Goal: Information Seeking & Learning: Learn about a topic

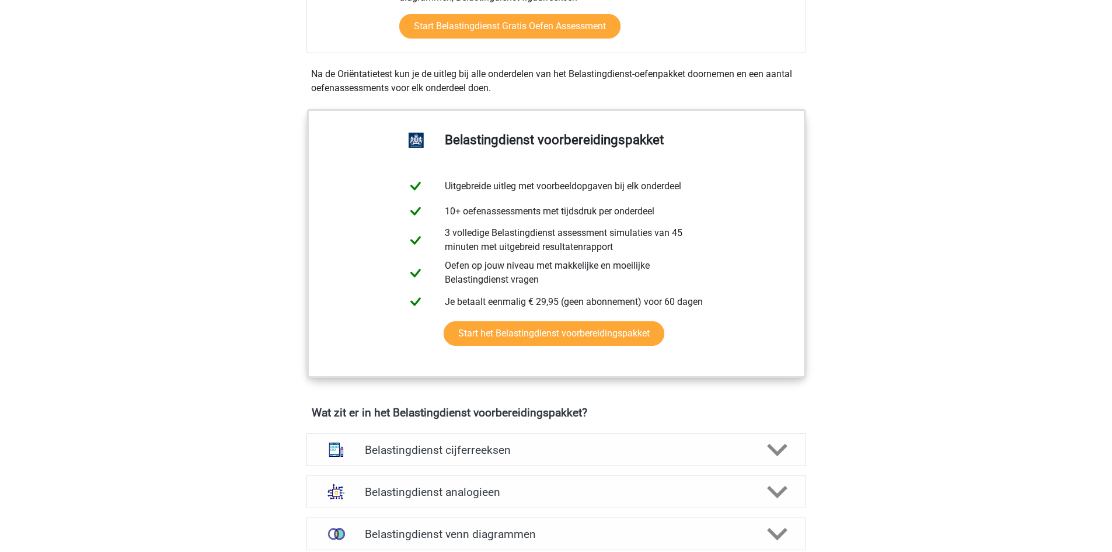
scroll to position [700, 0]
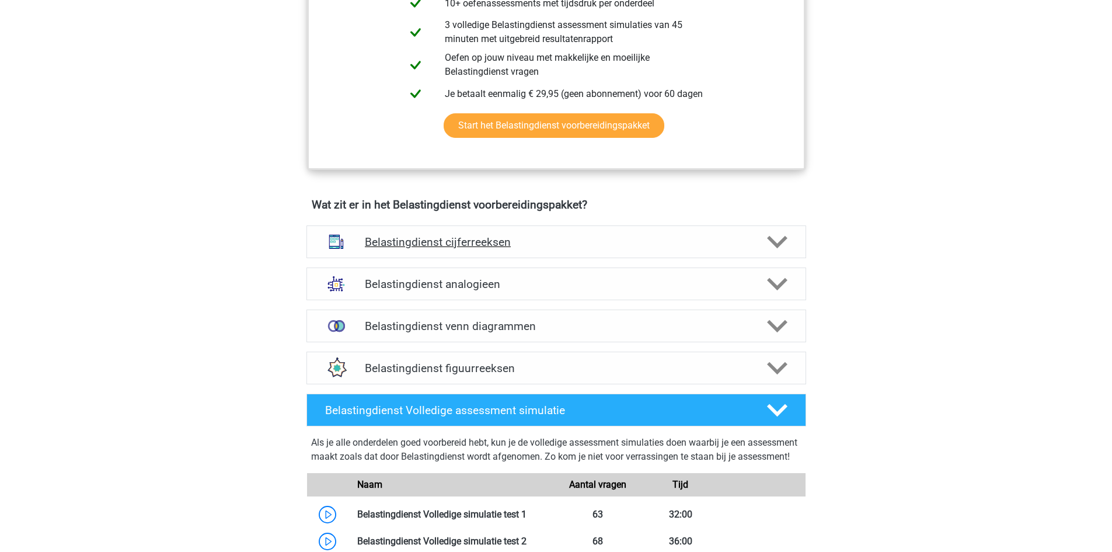
click at [553, 227] on div "Belastingdienst cijferreeksen" at bounding box center [556, 241] width 500 height 33
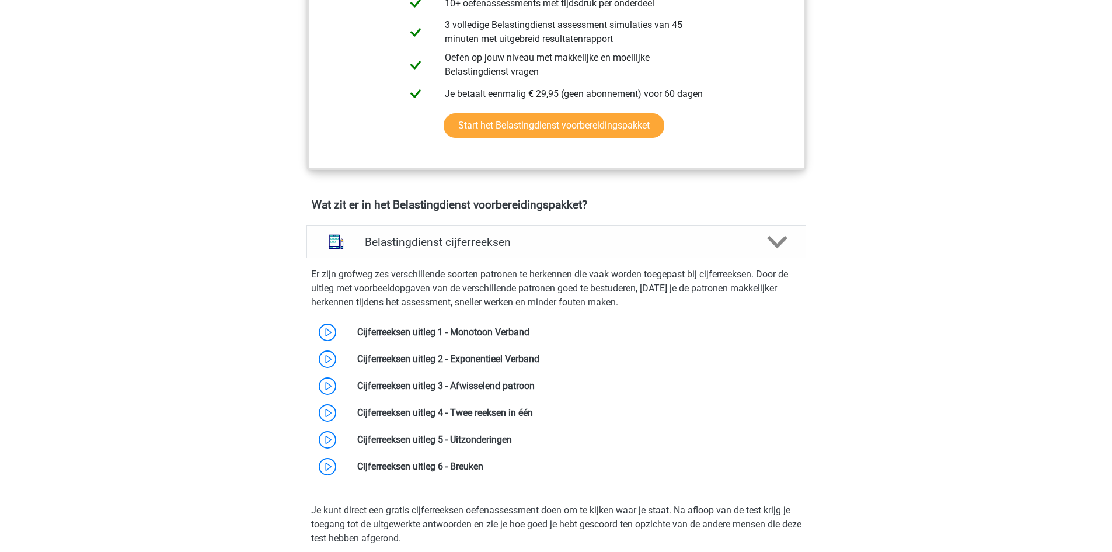
click at [537, 237] on h4 "Belastingdienst cijferreeksen" at bounding box center [556, 241] width 382 height 13
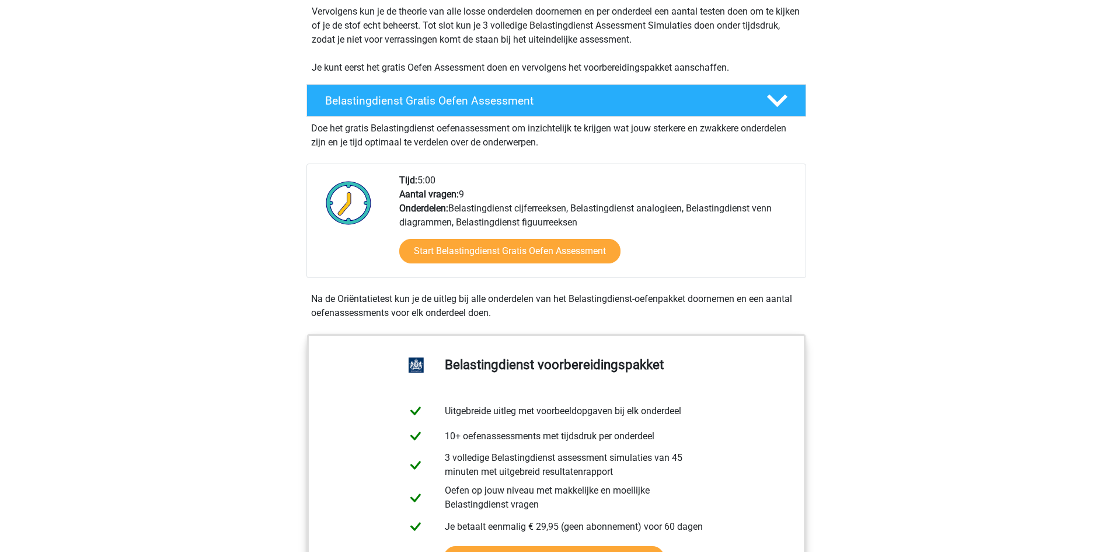
scroll to position [0, 0]
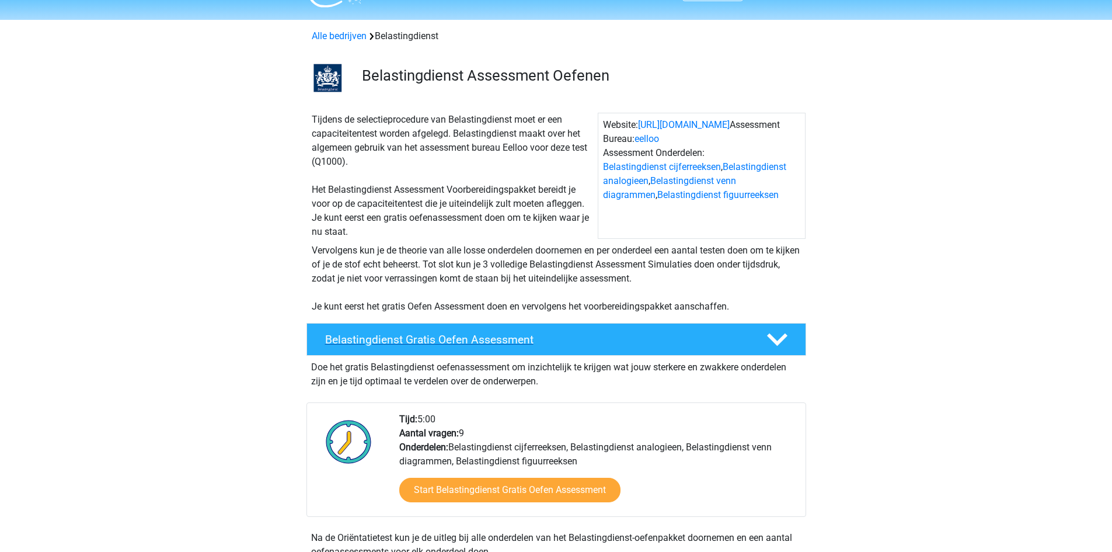
scroll to position [58, 0]
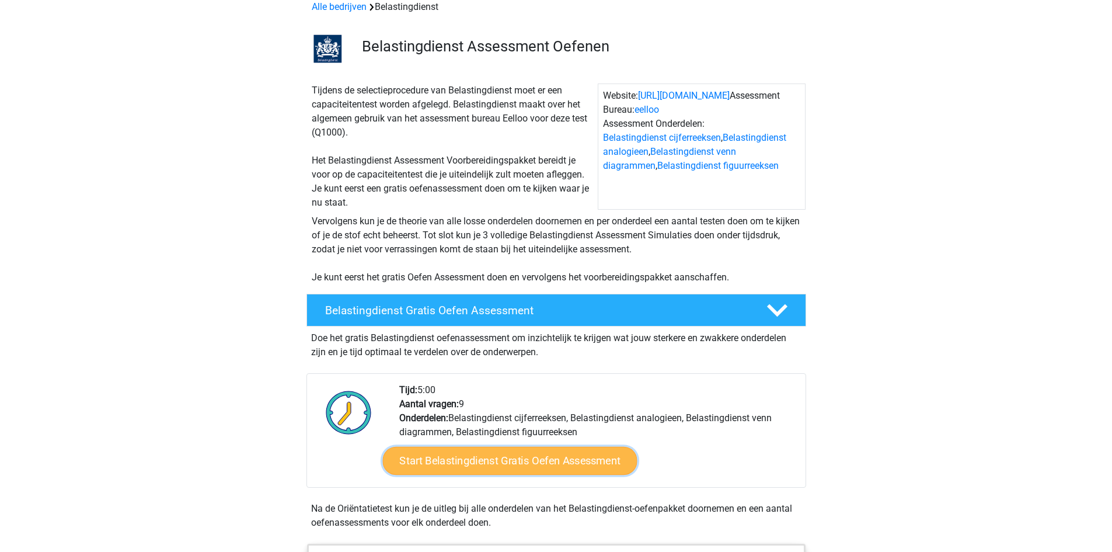
click at [478, 462] on link "Start Belastingdienst Gratis Oefen Assessment" at bounding box center [509, 461] width 255 height 28
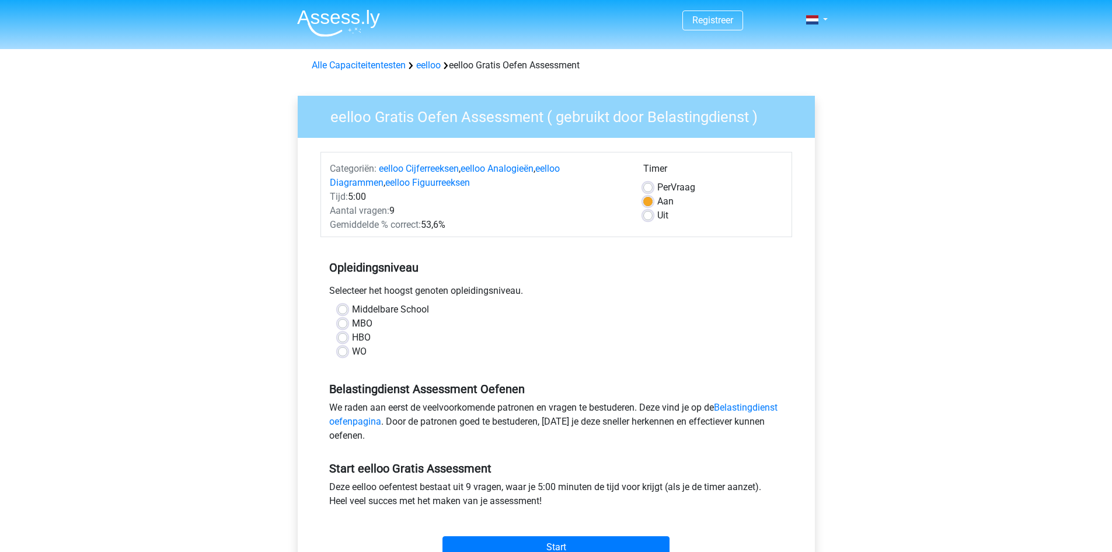
click at [642, 185] on div "Timer Per Vraag Aan Uit" at bounding box center [713, 197] width 157 height 70
drag, startPoint x: 355, startPoint y: 337, endPoint x: 378, endPoint y: 345, distance: 24.0
click at [356, 338] on label "HBO" at bounding box center [361, 337] width 19 height 14
click at [347, 338] on input "HBO" at bounding box center [342, 336] width 9 height 12
radio input "true"
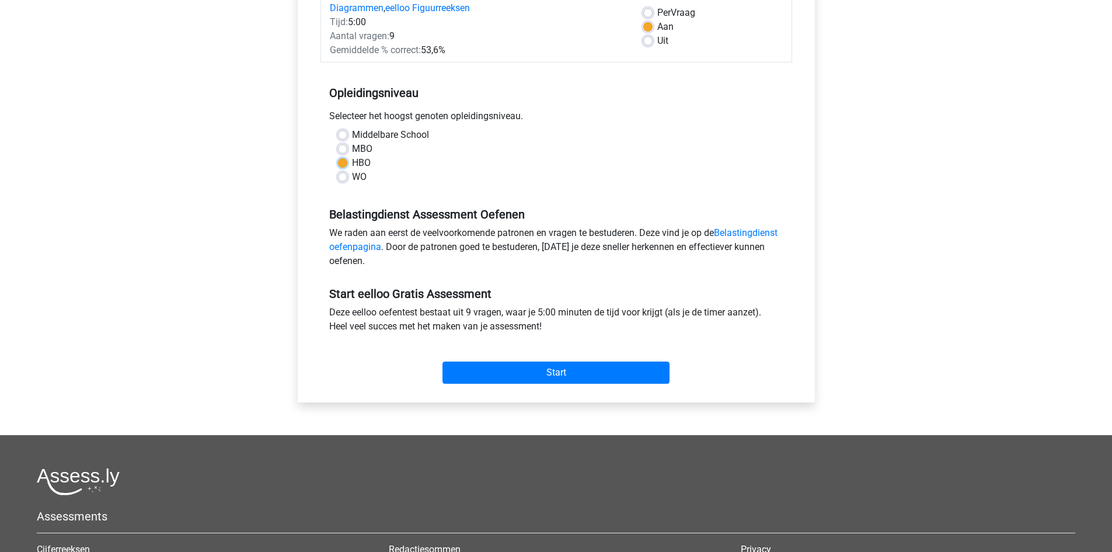
scroll to position [175, 0]
click at [556, 374] on input "Start" at bounding box center [555, 372] width 227 height 22
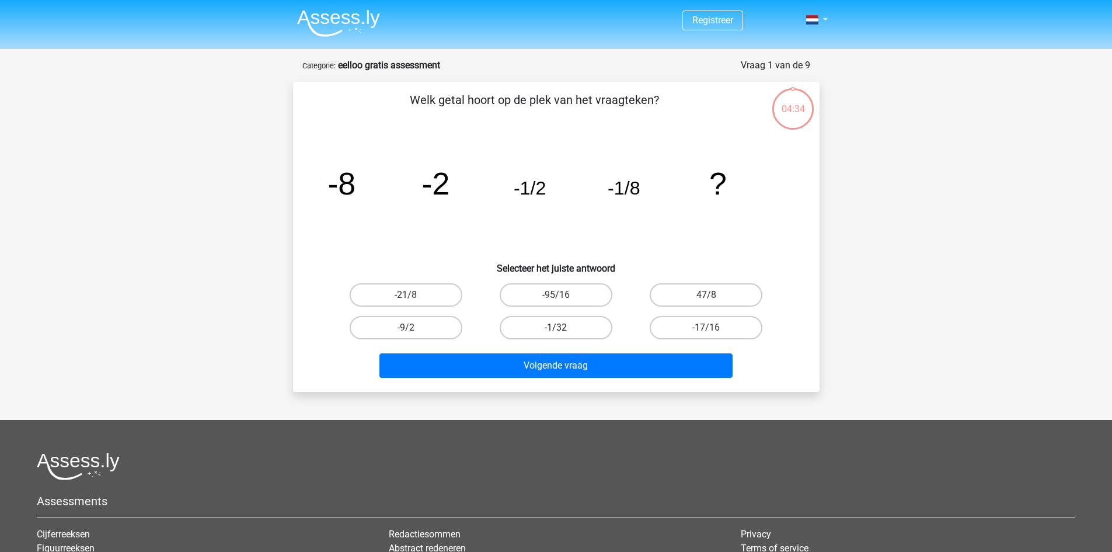
click at [560, 323] on label "-1/32" at bounding box center [556, 327] width 113 height 23
click at [560, 327] on input "-1/32" at bounding box center [560, 331] width 8 height 8
radio input "true"
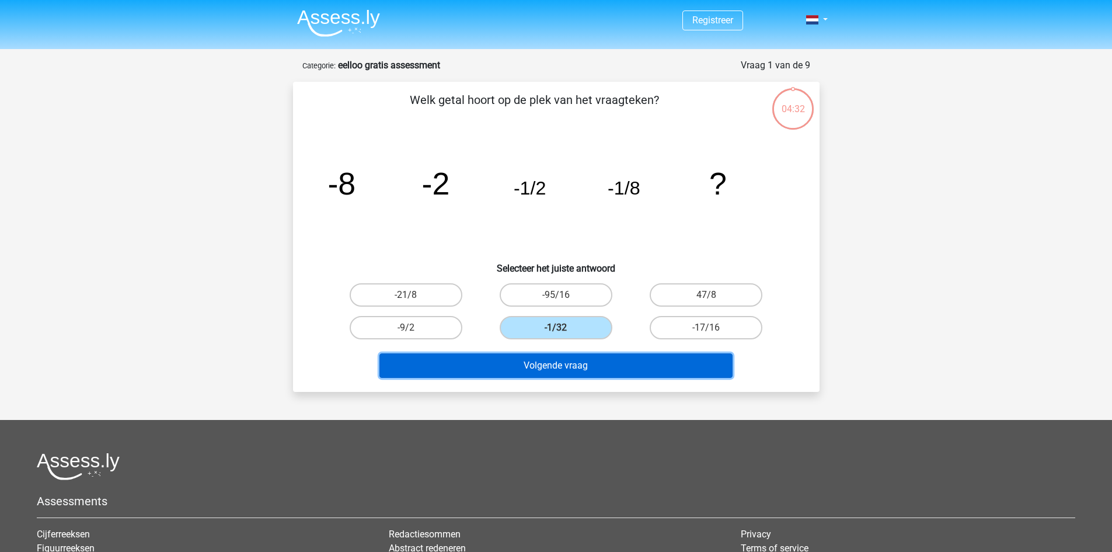
click at [595, 365] on button "Volgende vraag" at bounding box center [555, 365] width 353 height 25
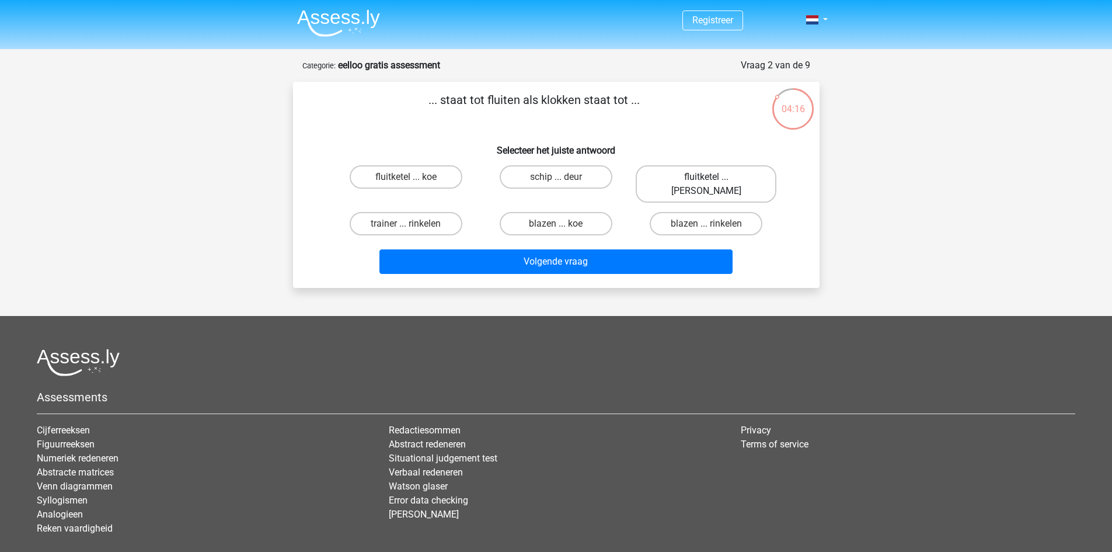
click at [738, 171] on label "fluitketel ... luiden" at bounding box center [706, 183] width 141 height 37
click at [714, 177] on input "fluitketel ... luiden" at bounding box center [710, 181] width 8 height 8
radio input "true"
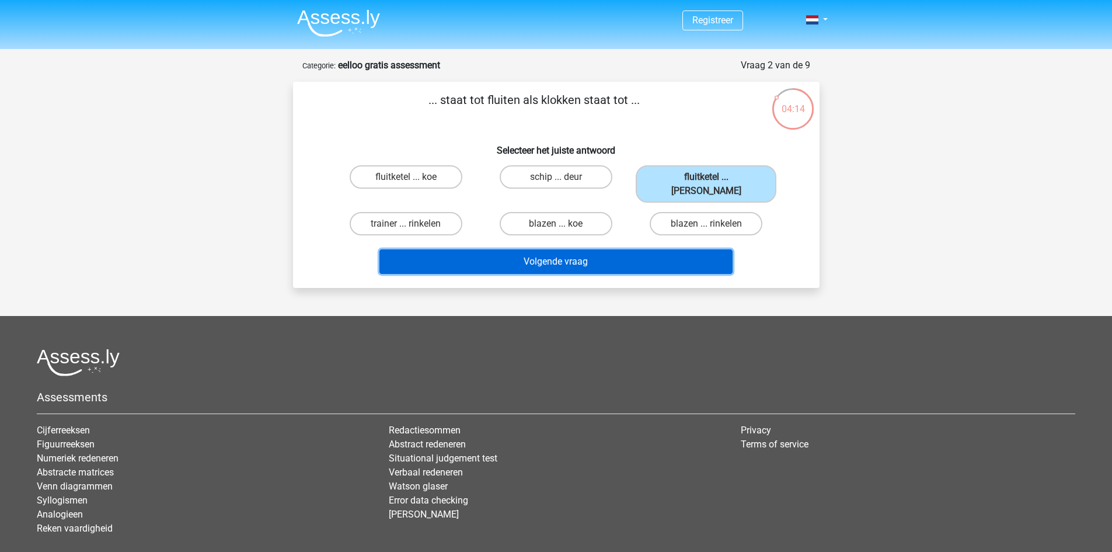
click at [612, 249] on button "Volgende vraag" at bounding box center [555, 261] width 353 height 25
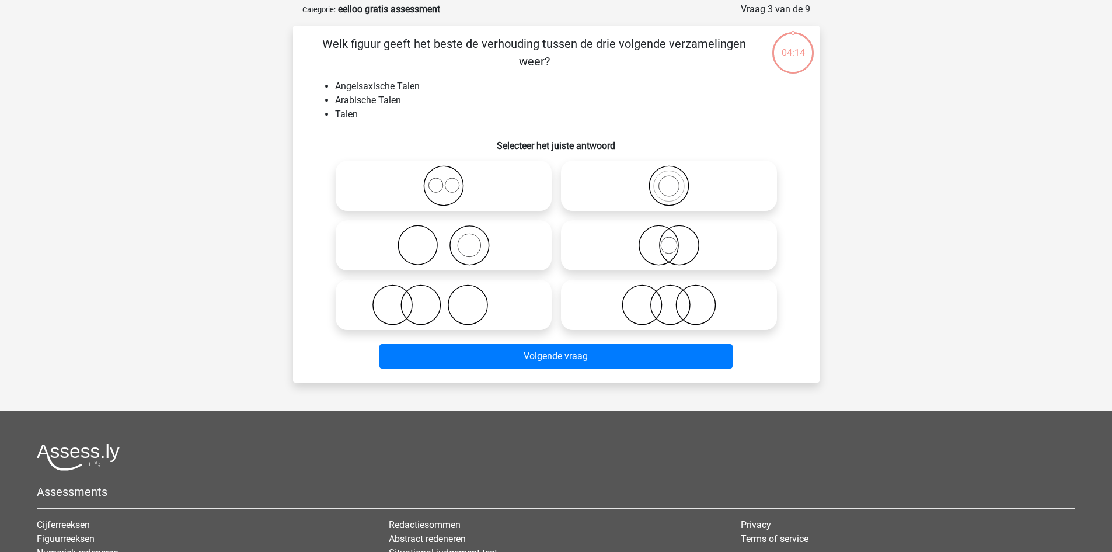
scroll to position [58, 0]
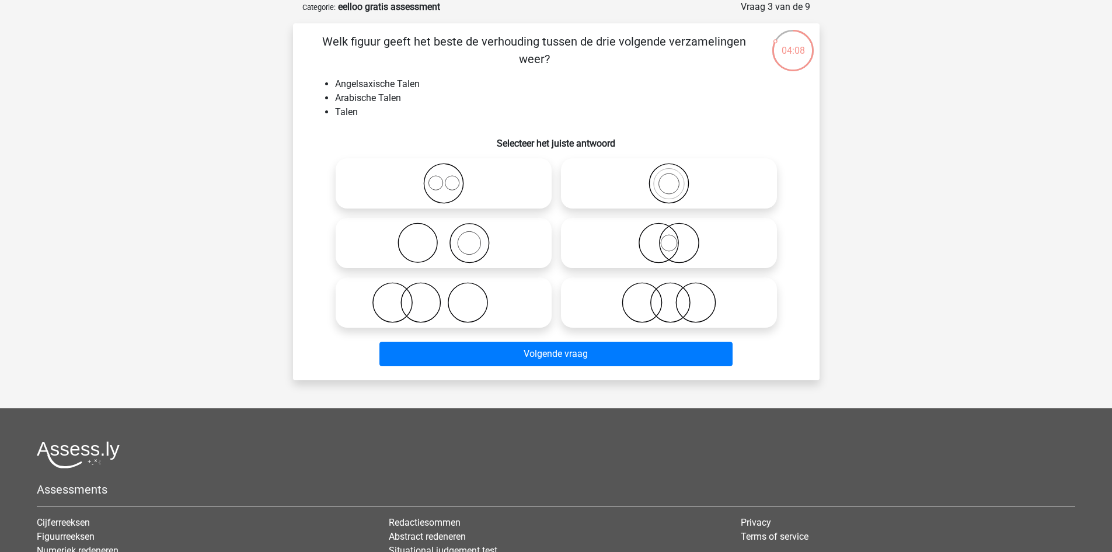
drag, startPoint x: 455, startPoint y: 182, endPoint x: 480, endPoint y: 193, distance: 27.2
click at [455, 181] on icon at bounding box center [443, 183] width 207 height 41
click at [451, 177] on input "radio" at bounding box center [448, 174] width 8 height 8
radio input "true"
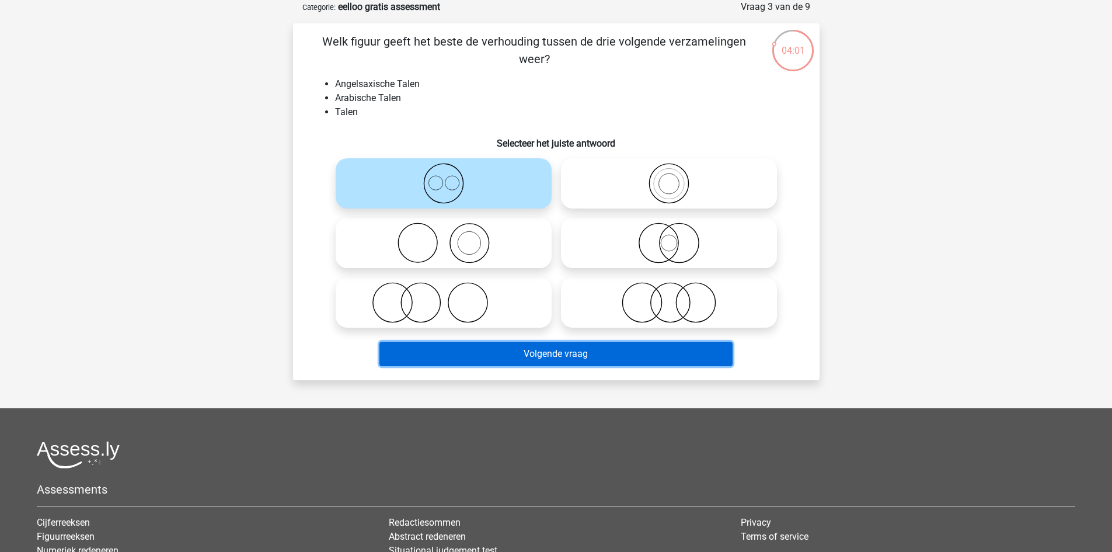
click at [579, 354] on button "Volgende vraag" at bounding box center [555, 353] width 353 height 25
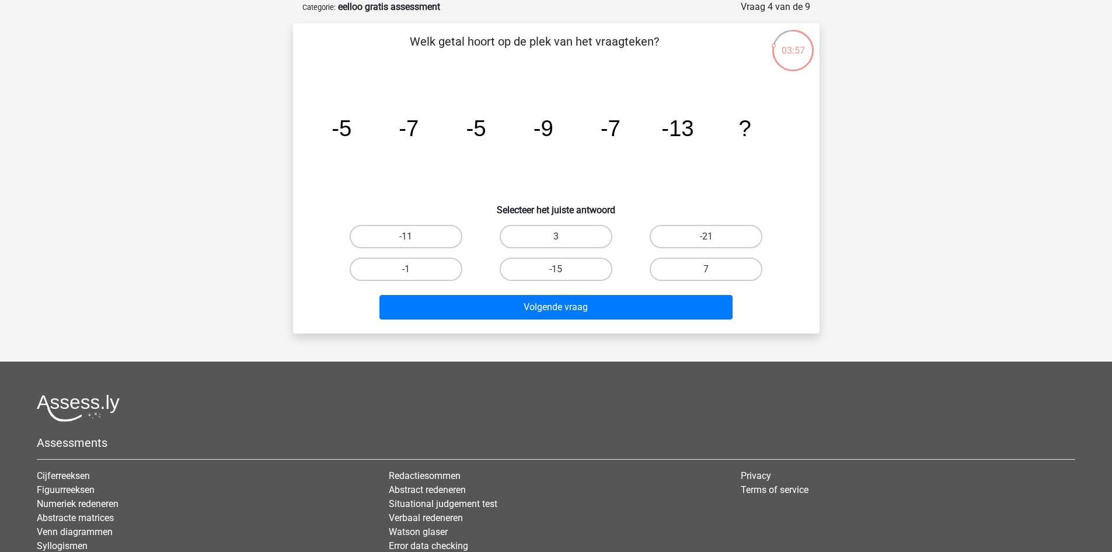
scroll to position [0, 0]
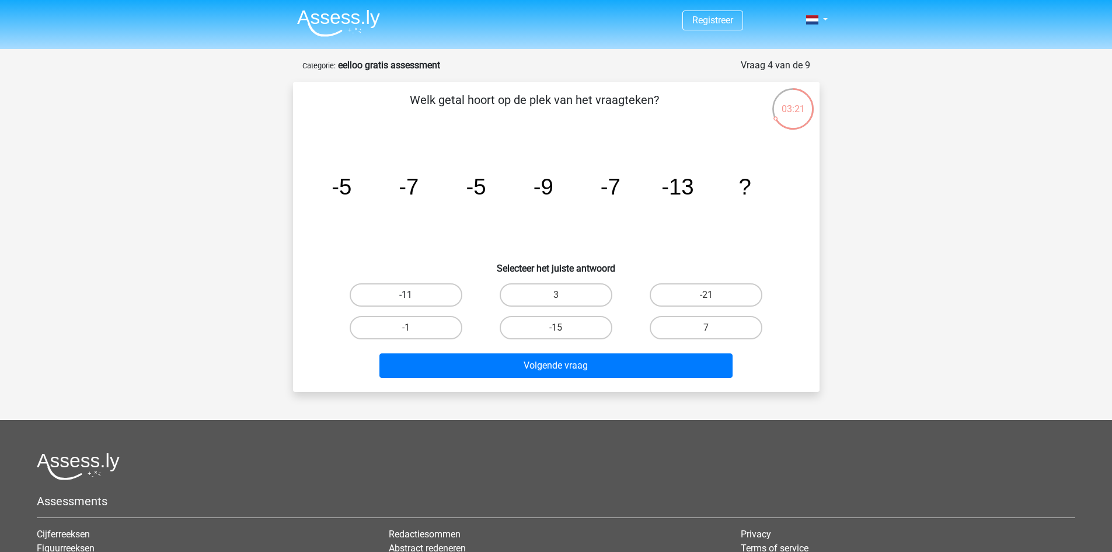
click at [455, 294] on label "-11" at bounding box center [406, 294] width 113 height 23
click at [413, 295] on input "-11" at bounding box center [410, 299] width 8 height 8
radio input "true"
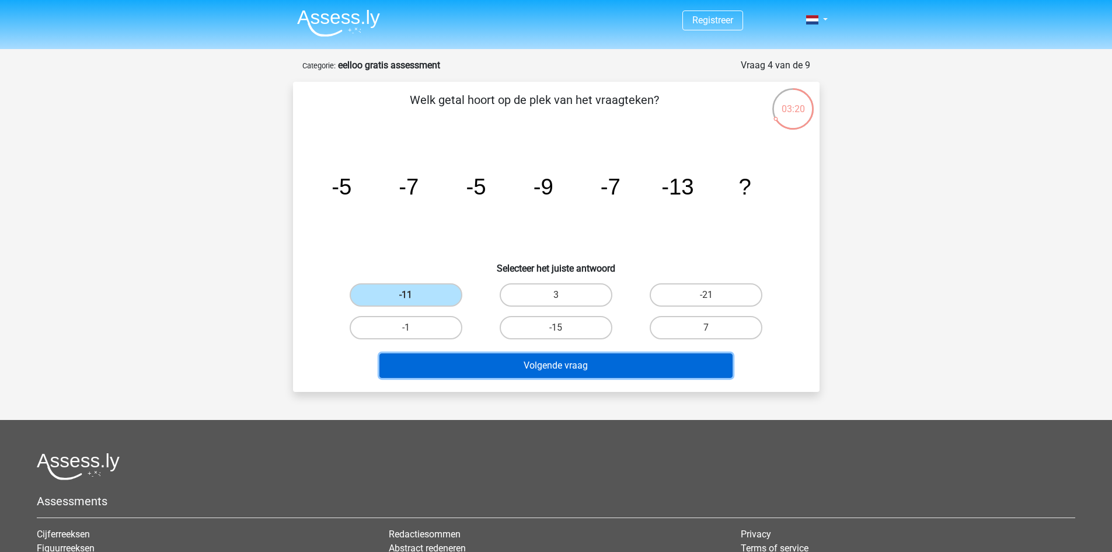
click at [543, 364] on button "Volgende vraag" at bounding box center [555, 365] width 353 height 25
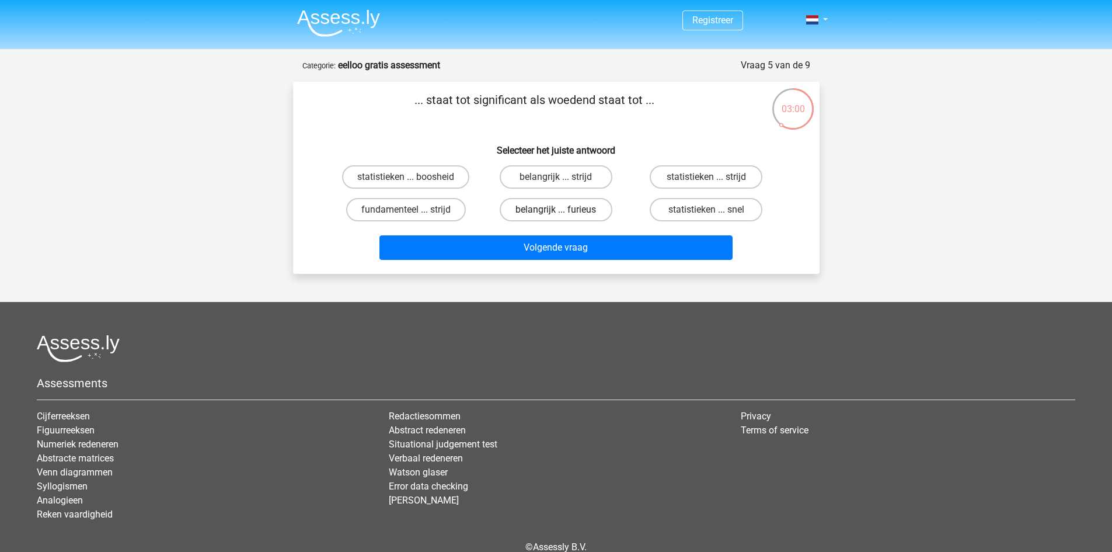
click at [599, 214] on label "belangrijk ... furieus" at bounding box center [556, 209] width 113 height 23
click at [563, 214] on input "belangrijk ... furieus" at bounding box center [560, 214] width 8 height 8
radio input "true"
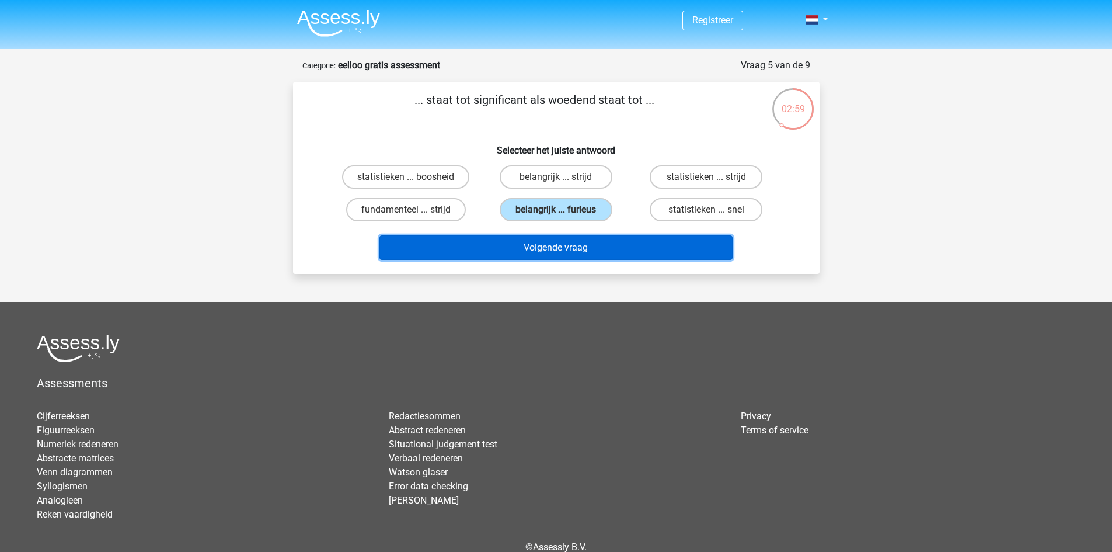
click at [601, 247] on button "Volgende vraag" at bounding box center [555, 247] width 353 height 25
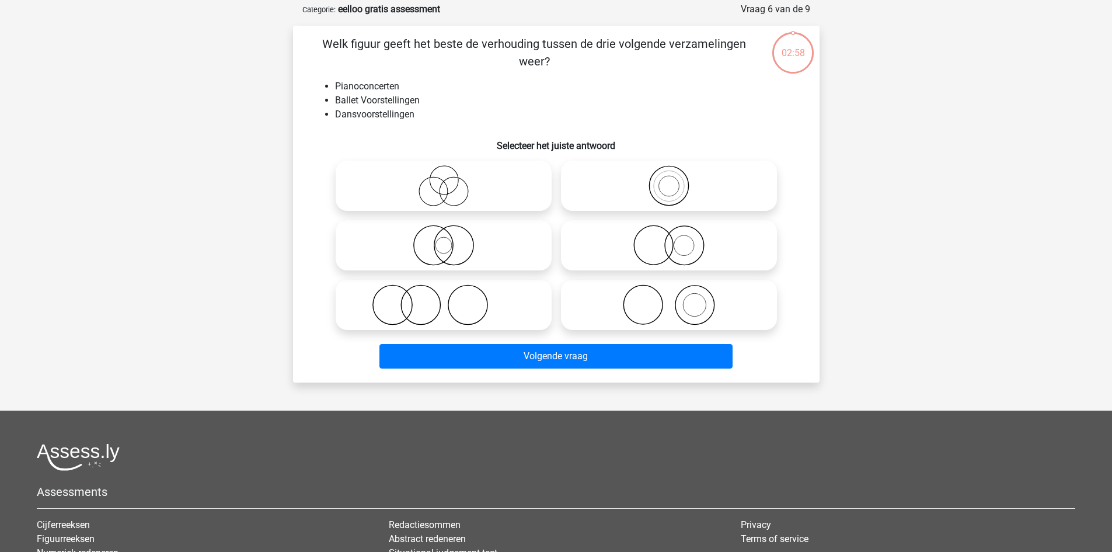
scroll to position [58, 0]
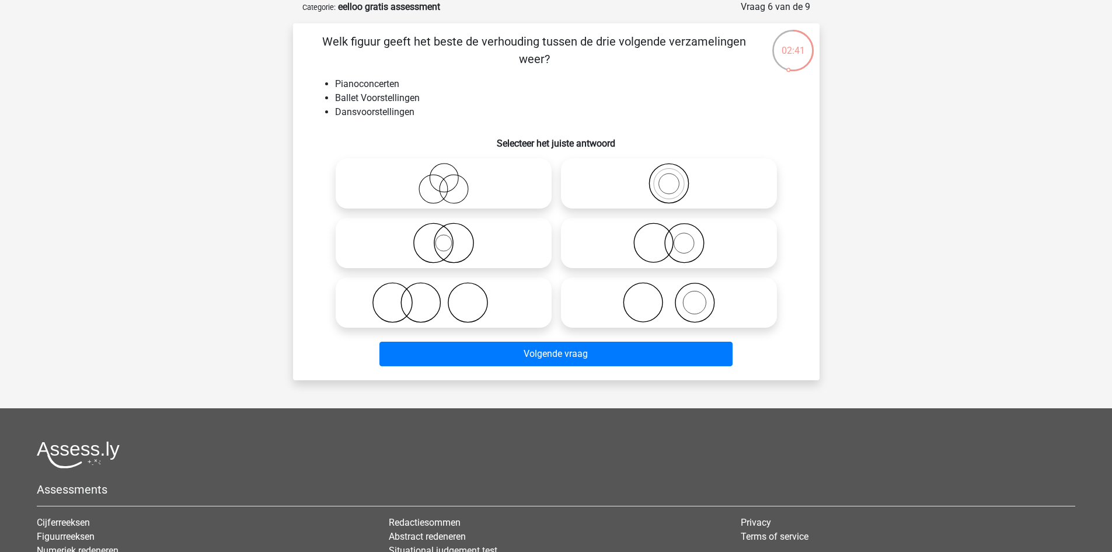
click at [412, 285] on circle at bounding box center [420, 302] width 39 height 39
click at [444, 289] on input "radio" at bounding box center [448, 293] width 8 height 8
radio input "true"
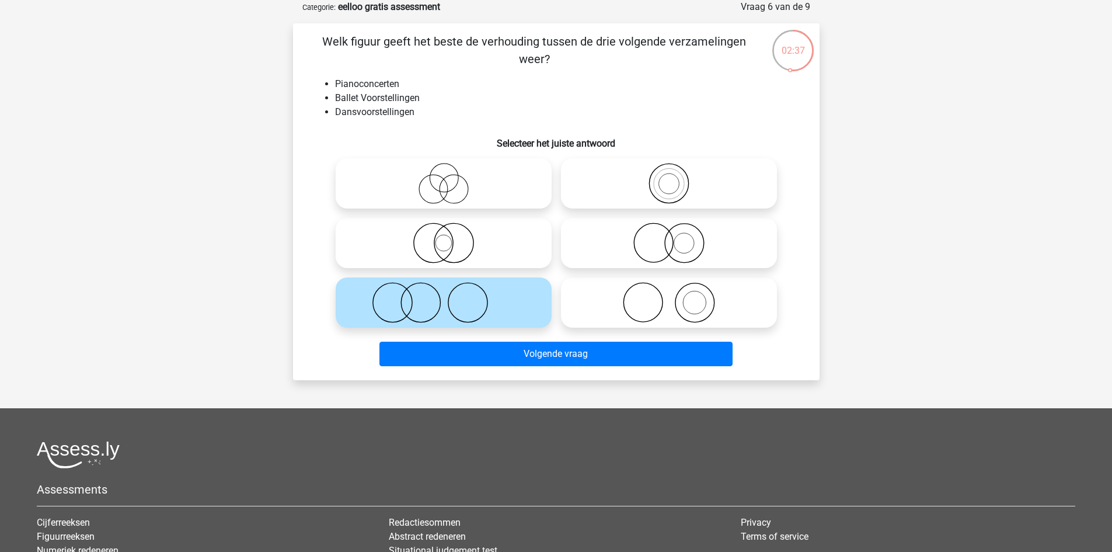
click at [721, 298] on icon at bounding box center [669, 302] width 207 height 41
click at [677, 297] on input "radio" at bounding box center [673, 293] width 8 height 8
radio input "true"
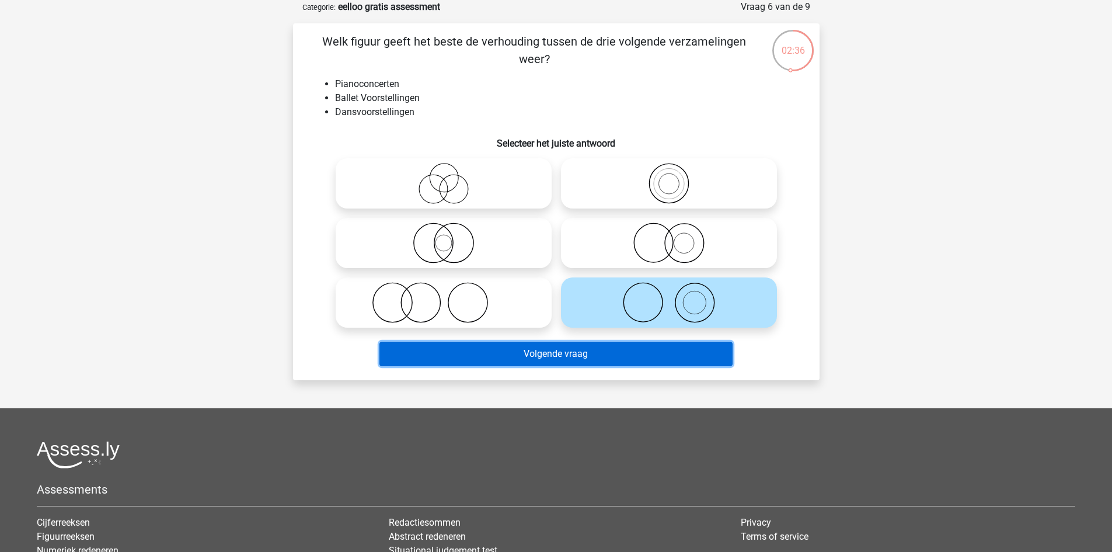
click at [570, 348] on button "Volgende vraag" at bounding box center [555, 353] width 353 height 25
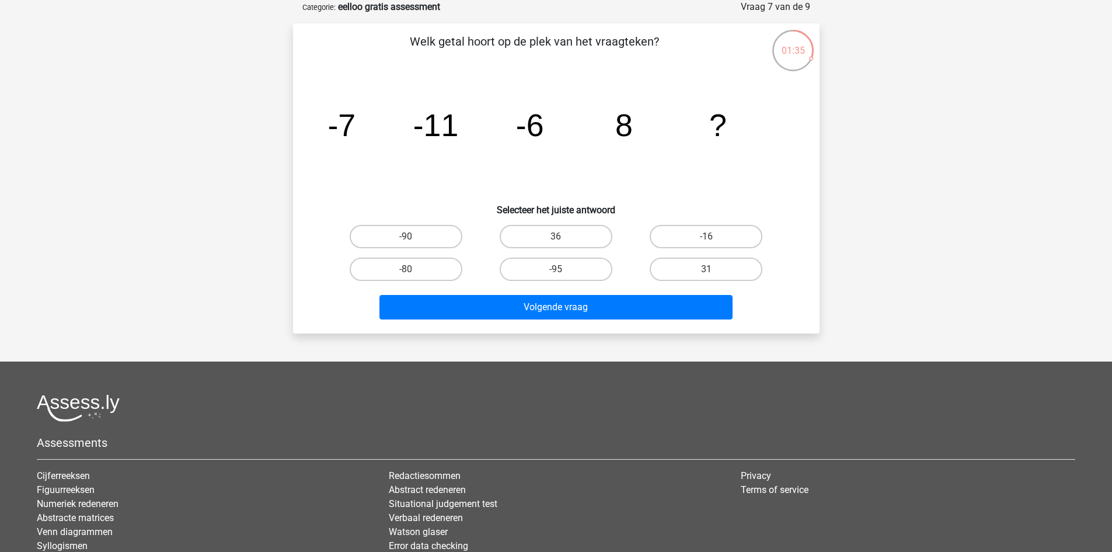
click at [718, 255] on div "31" at bounding box center [706, 269] width 150 height 33
click at [724, 276] on label "31" at bounding box center [706, 268] width 113 height 23
click at [714, 276] on input "31" at bounding box center [710, 273] width 8 height 8
radio input "true"
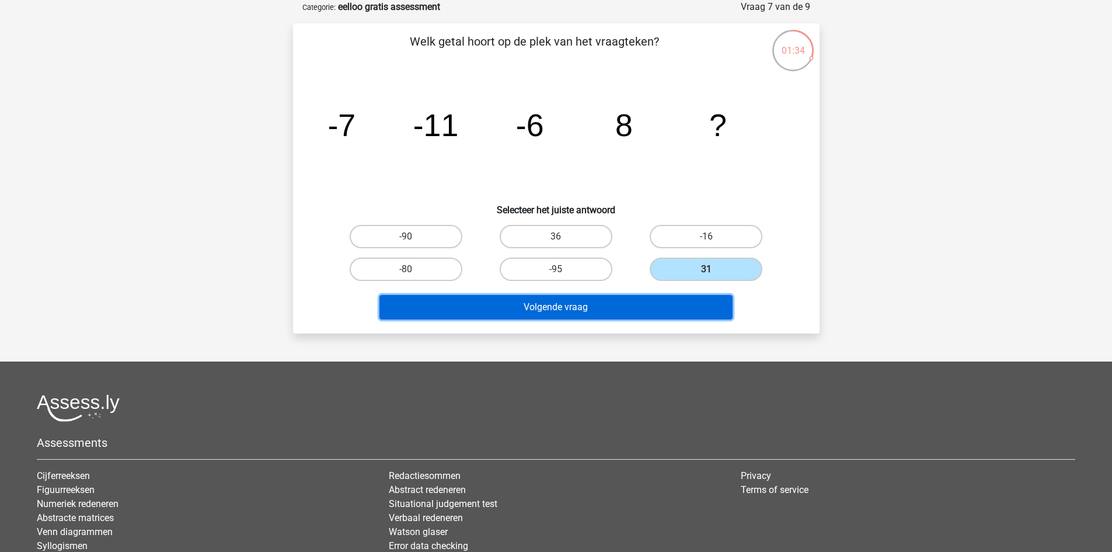
click at [640, 302] on button "Volgende vraag" at bounding box center [555, 307] width 353 height 25
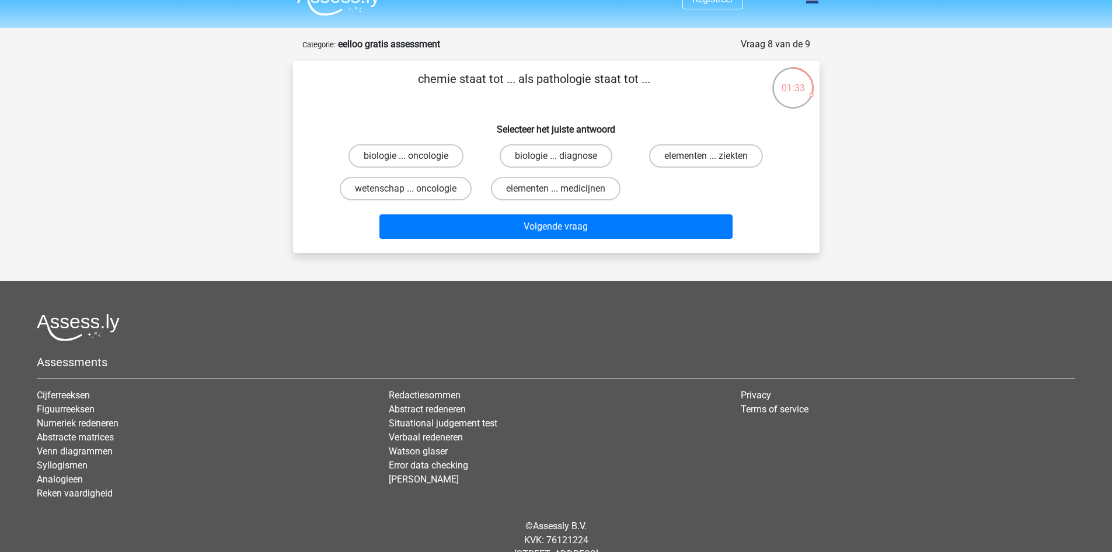
scroll to position [0, 0]
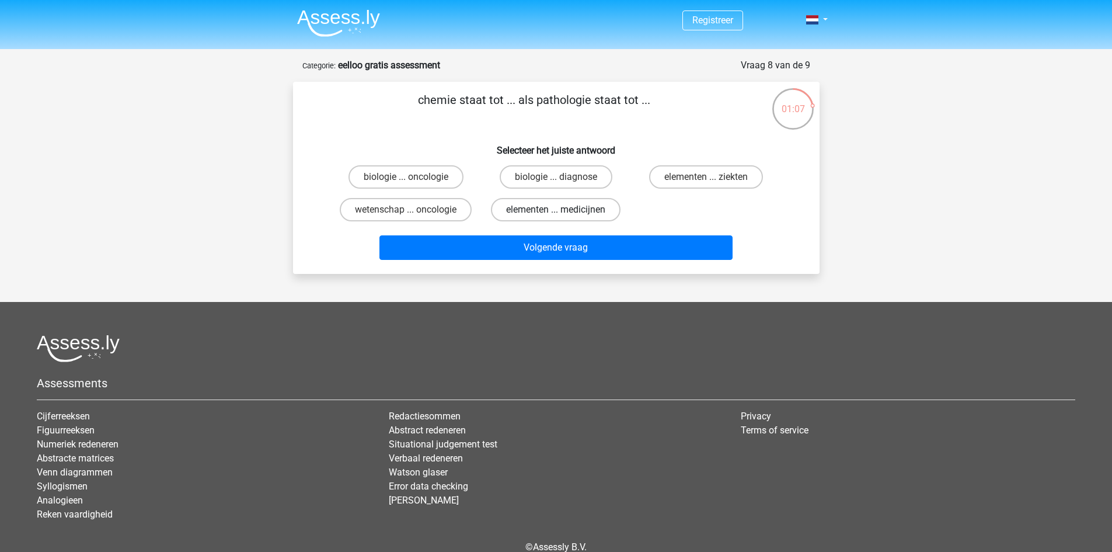
click at [583, 211] on label "elementen ... medicijnen" at bounding box center [556, 209] width 130 height 23
click at [563, 211] on input "elementen ... medicijnen" at bounding box center [560, 214] width 8 height 8
radio input "true"
click at [723, 171] on label "elementen ... ziekten" at bounding box center [706, 176] width 114 height 23
click at [714, 177] on input "elementen ... ziekten" at bounding box center [710, 181] width 8 height 8
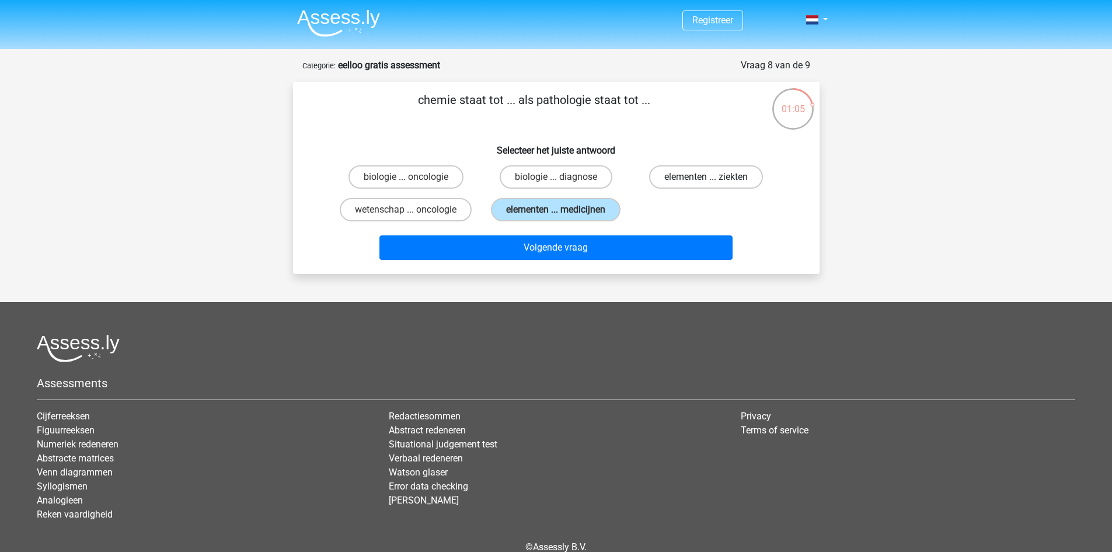
radio input "true"
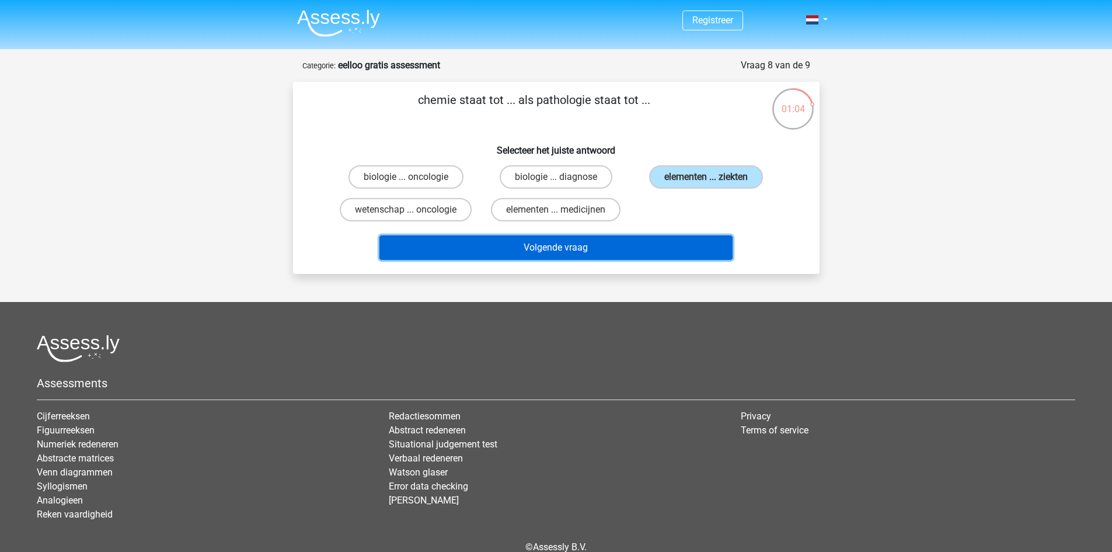
click at [601, 247] on button "Volgende vraag" at bounding box center [555, 247] width 353 height 25
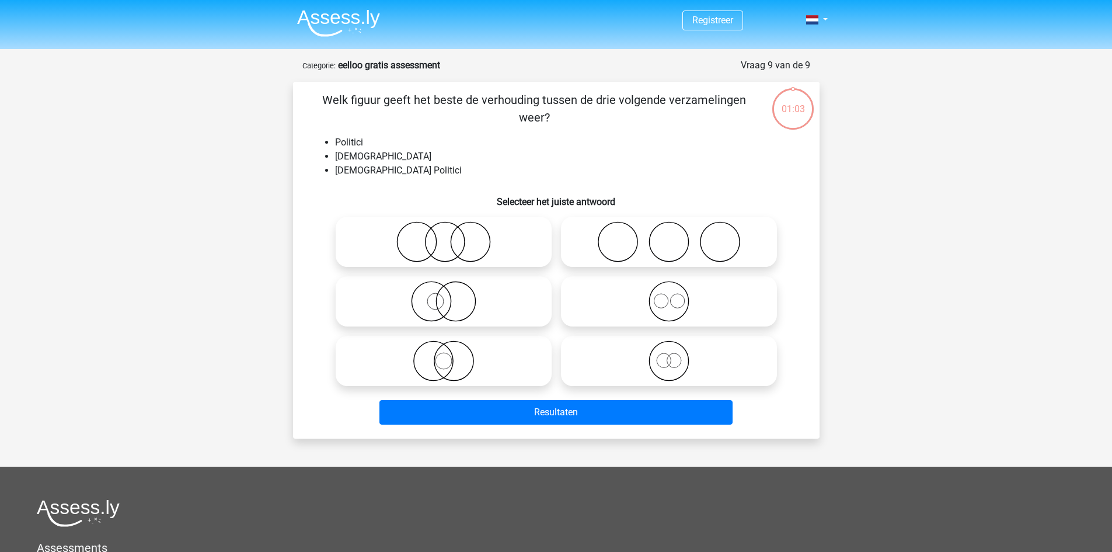
scroll to position [58, 0]
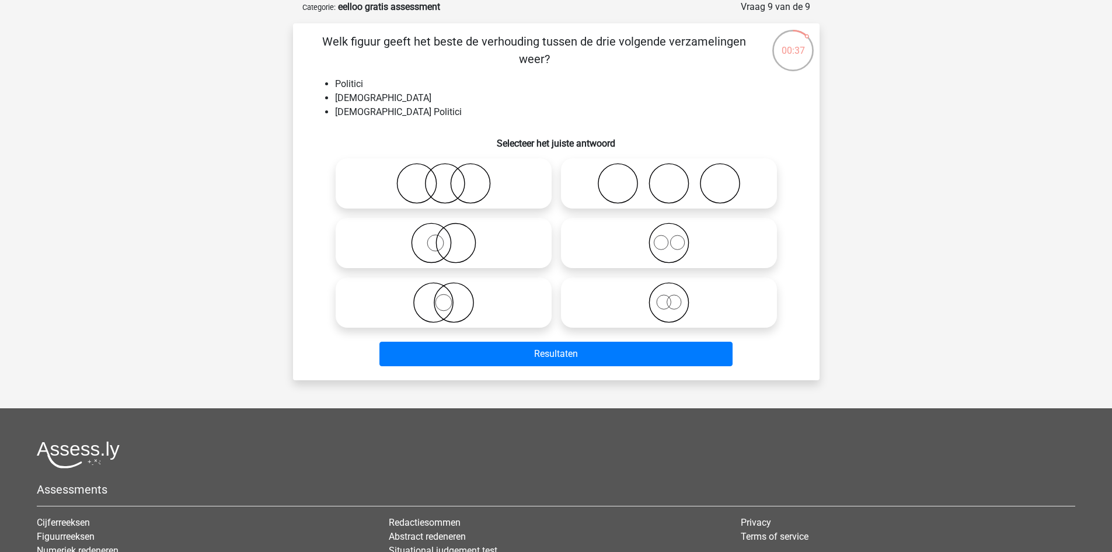
click at [414, 295] on icon at bounding box center [443, 302] width 207 height 41
click at [444, 295] on input "radio" at bounding box center [448, 293] width 8 height 8
radio input "true"
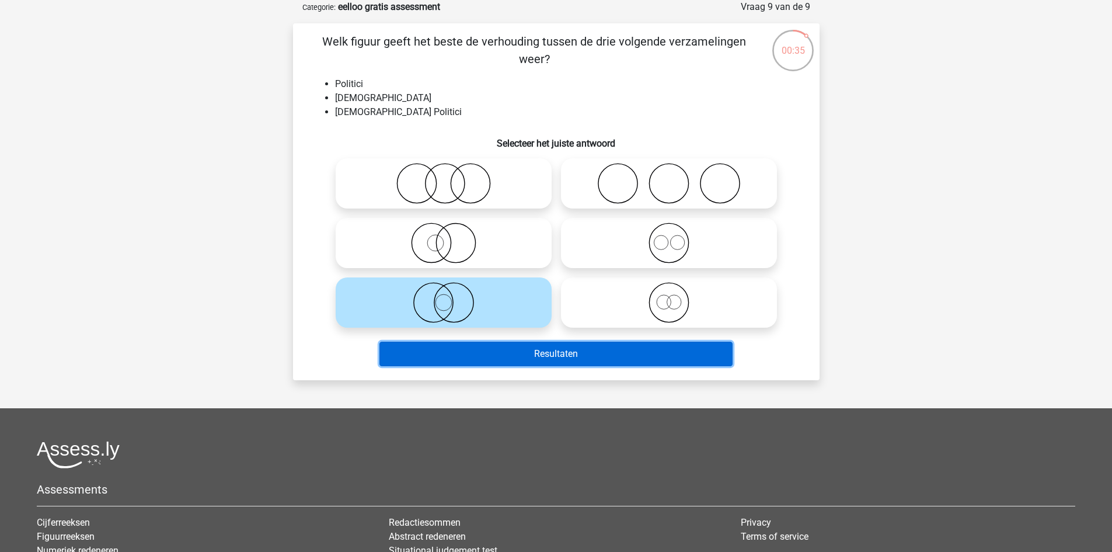
click at [535, 348] on button "Resultaten" at bounding box center [555, 353] width 353 height 25
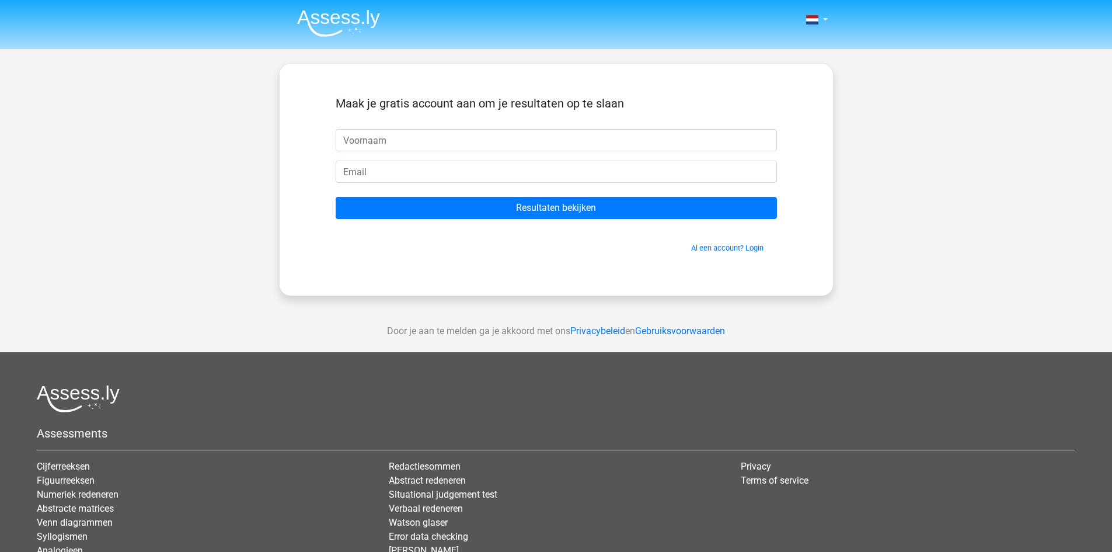
click at [429, 141] on input "text" at bounding box center [556, 140] width 441 height 22
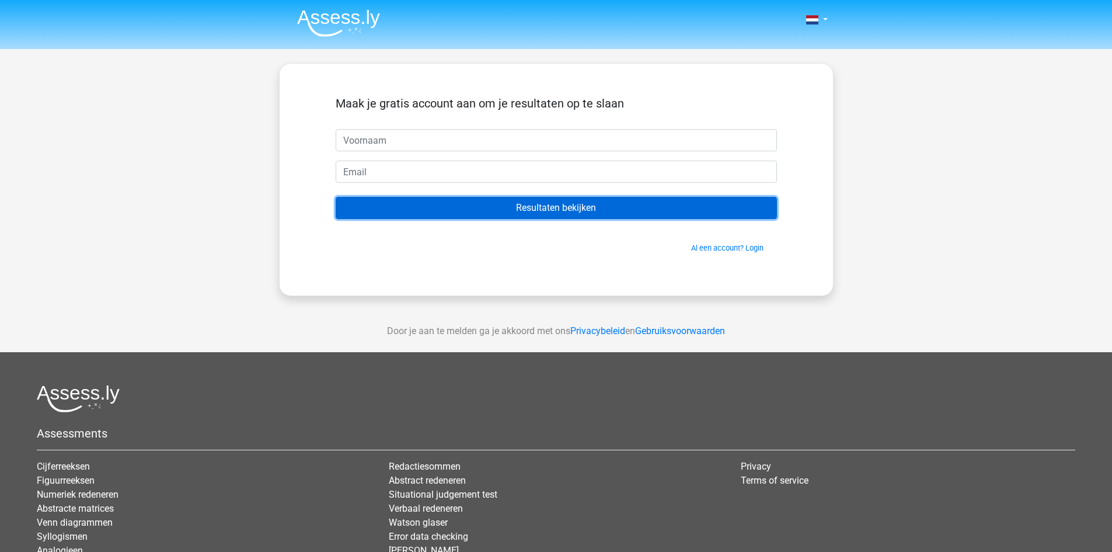
click at [532, 207] on input "Resultaten bekijken" at bounding box center [556, 208] width 441 height 22
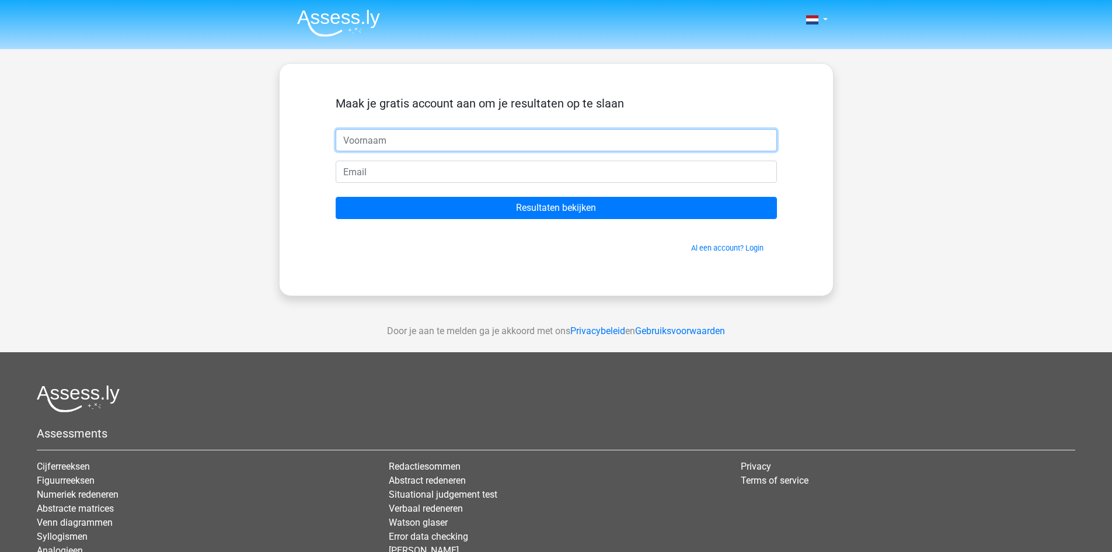
click at [479, 140] on input "text" at bounding box center [556, 140] width 441 height 22
type input "[PERSON_NAME]"
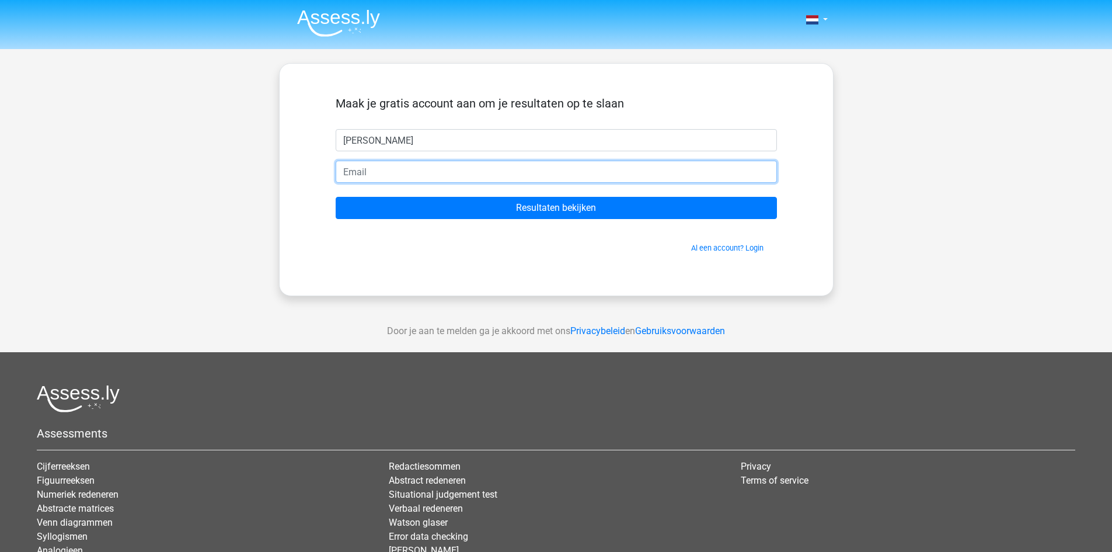
click at [367, 168] on input "email" at bounding box center [556, 172] width 441 height 22
type input "[EMAIL_ADDRESS][DOMAIN_NAME]"
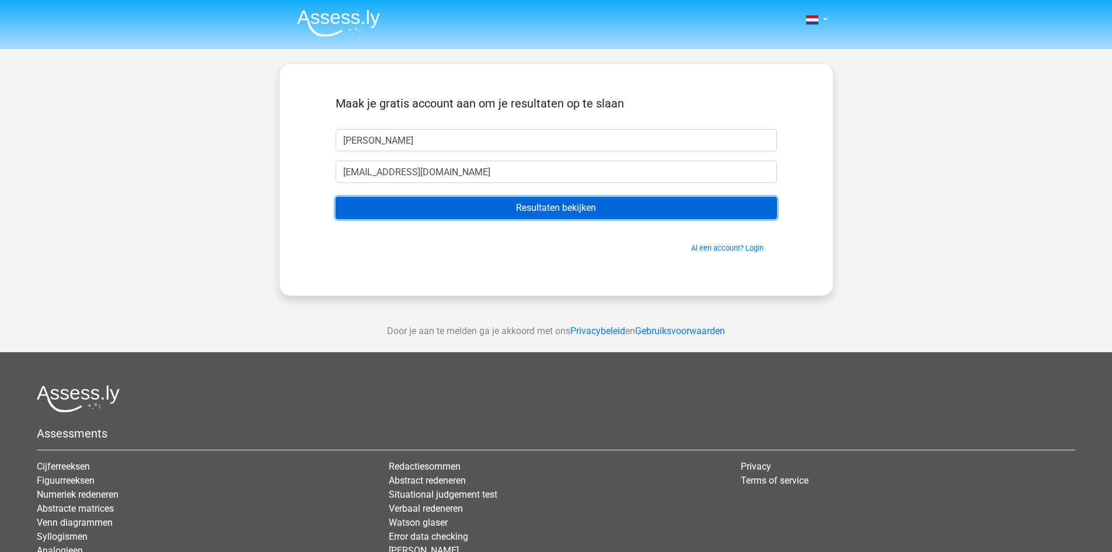
click at [539, 201] on input "Resultaten bekijken" at bounding box center [556, 208] width 441 height 22
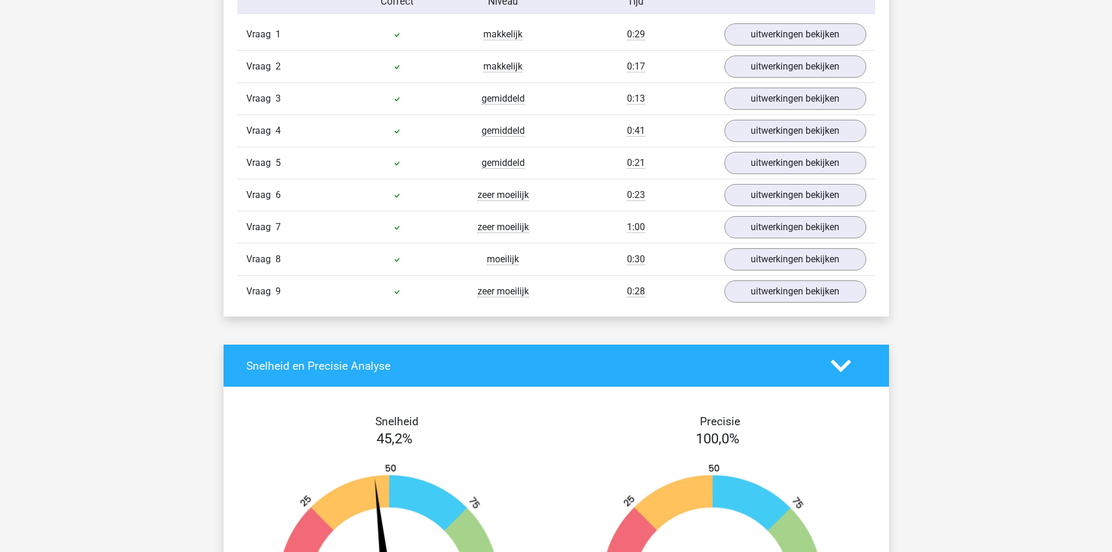
scroll to position [1167, 0]
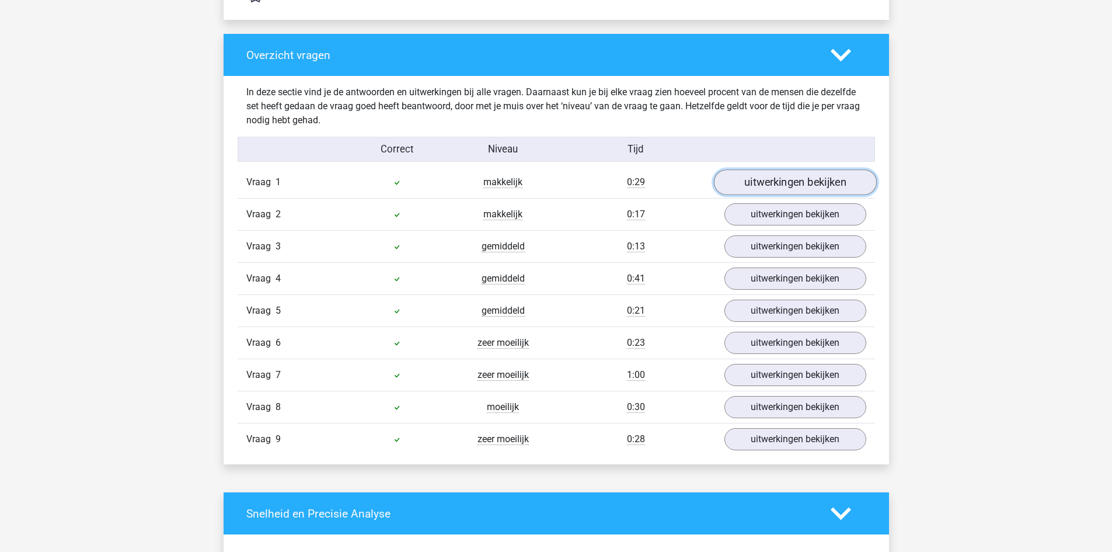
click at [807, 193] on link "uitwerkingen bekijken" at bounding box center [794, 183] width 163 height 26
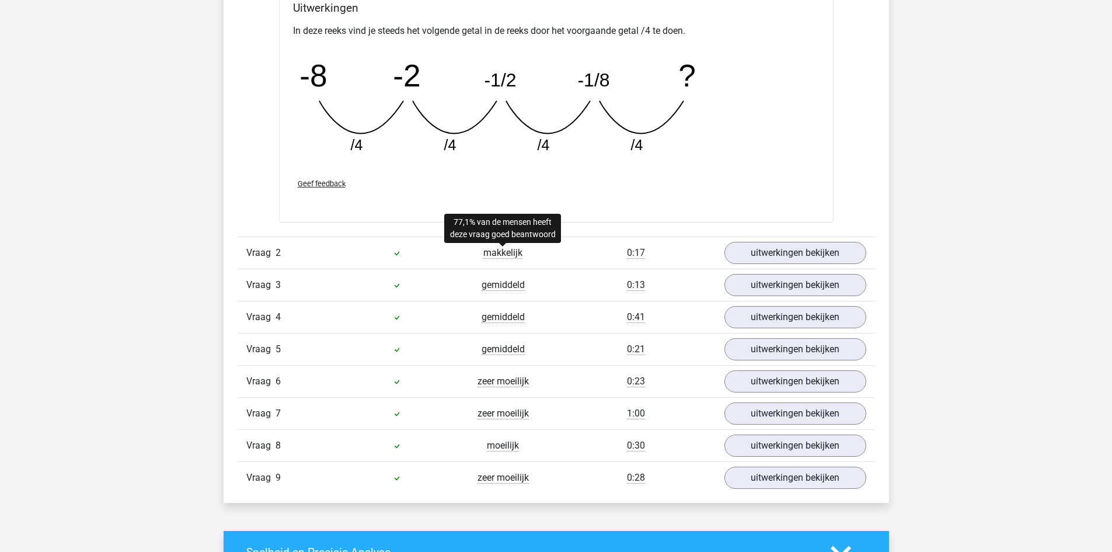
scroll to position [1693, 0]
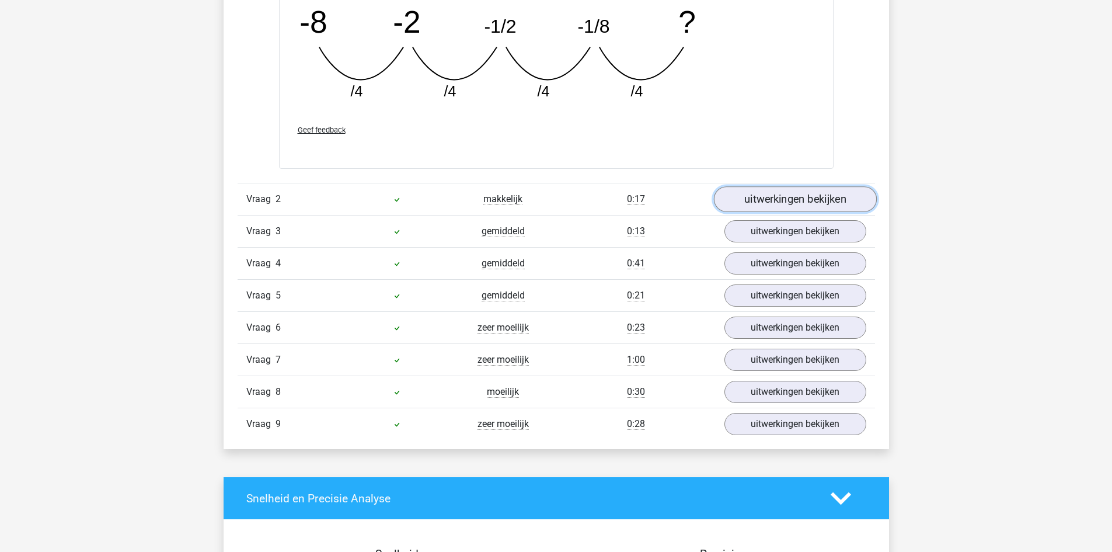
drag, startPoint x: 754, startPoint y: 195, endPoint x: 741, endPoint y: 193, distance: 13.0
click at [754, 196] on link "uitwerkingen bekijken" at bounding box center [794, 199] width 163 height 26
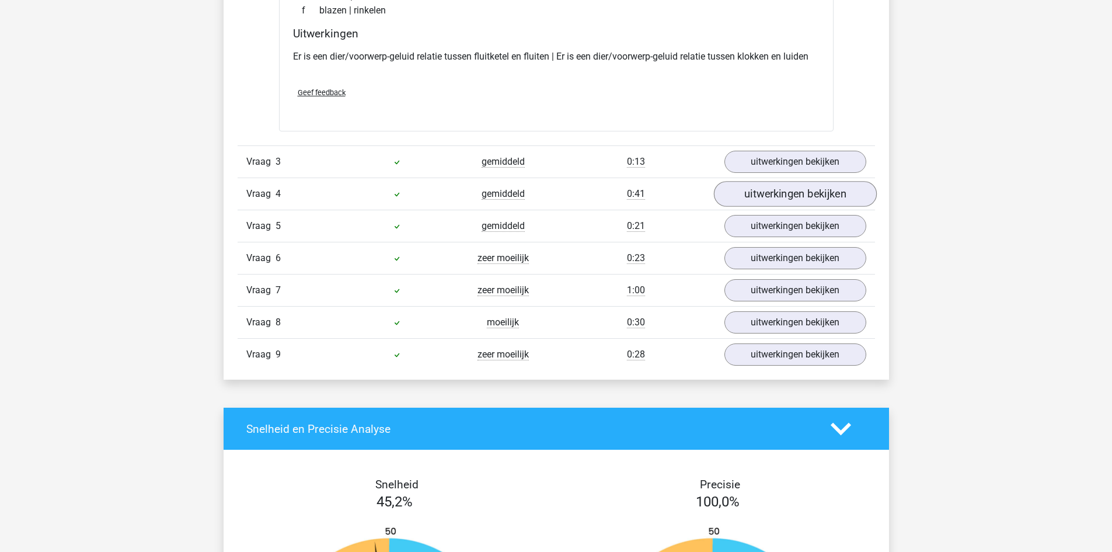
scroll to position [2043, 0]
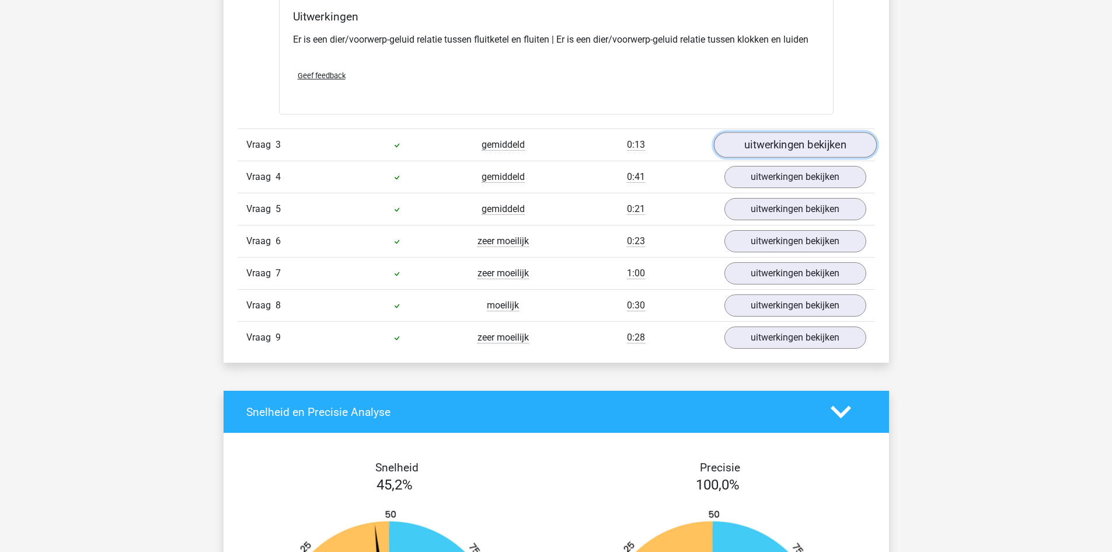
click at [779, 137] on link "uitwerkingen bekijken" at bounding box center [794, 145] width 163 height 26
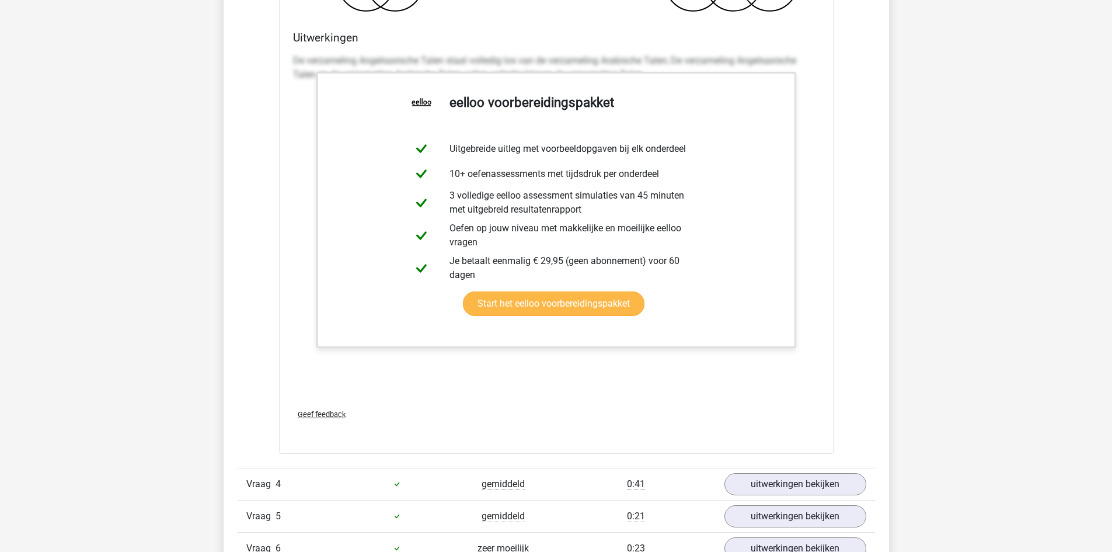
scroll to position [2568, 0]
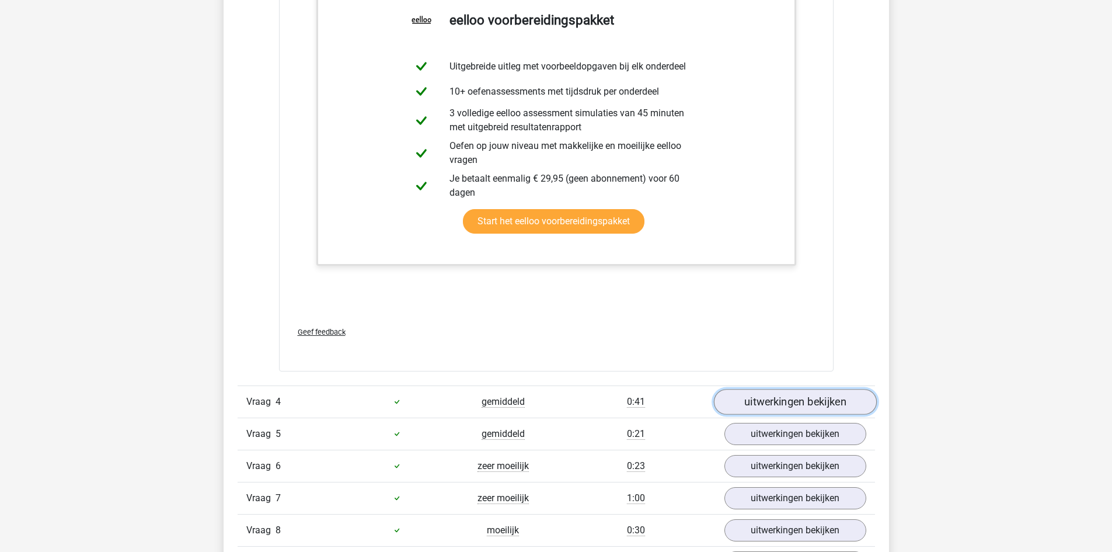
click at [808, 400] on link "uitwerkingen bekijken" at bounding box center [794, 402] width 163 height 26
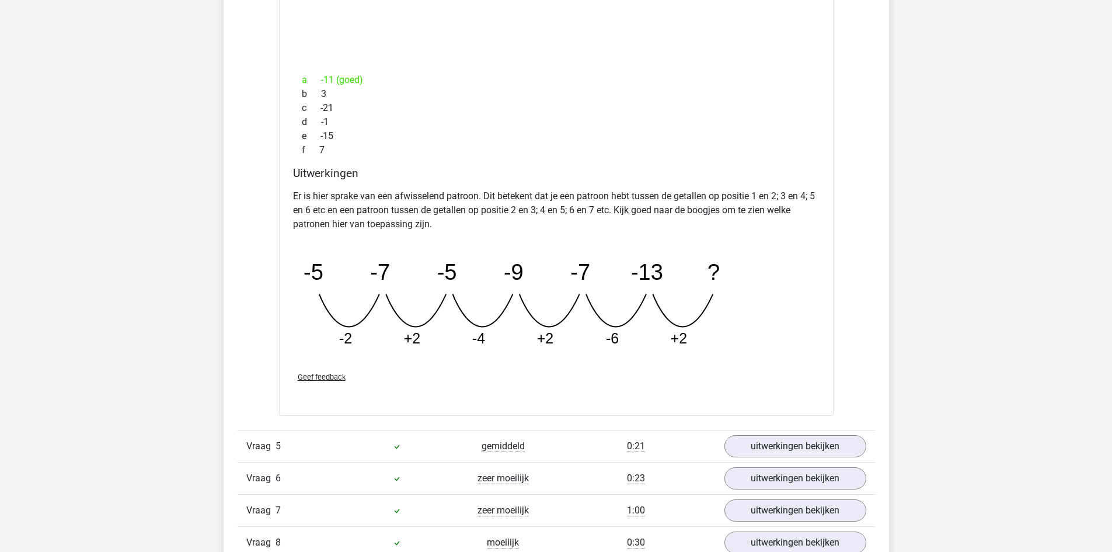
scroll to position [3211, 0]
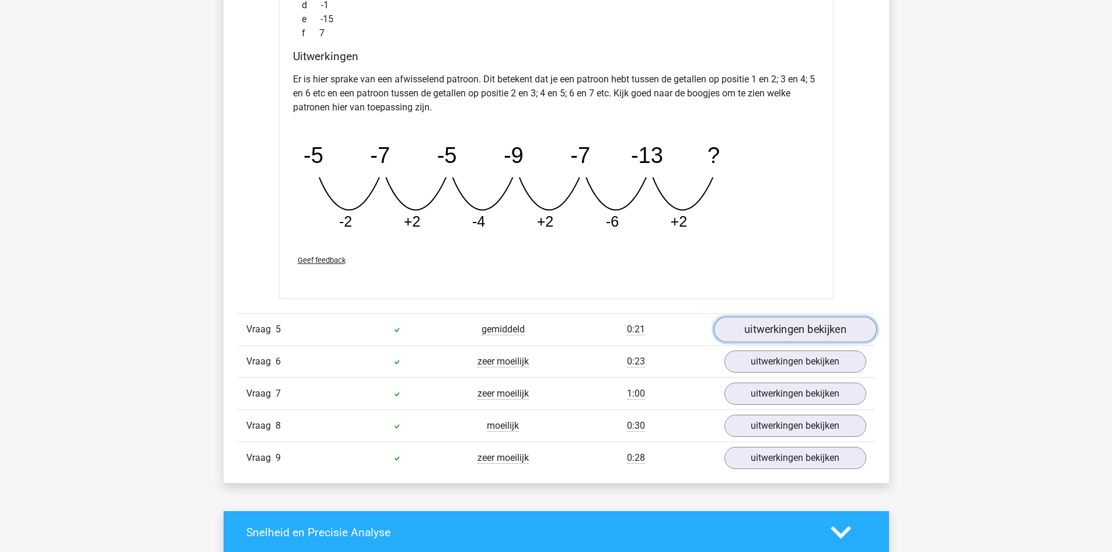
click at [745, 333] on link "uitwerkingen bekijken" at bounding box center [794, 329] width 163 height 26
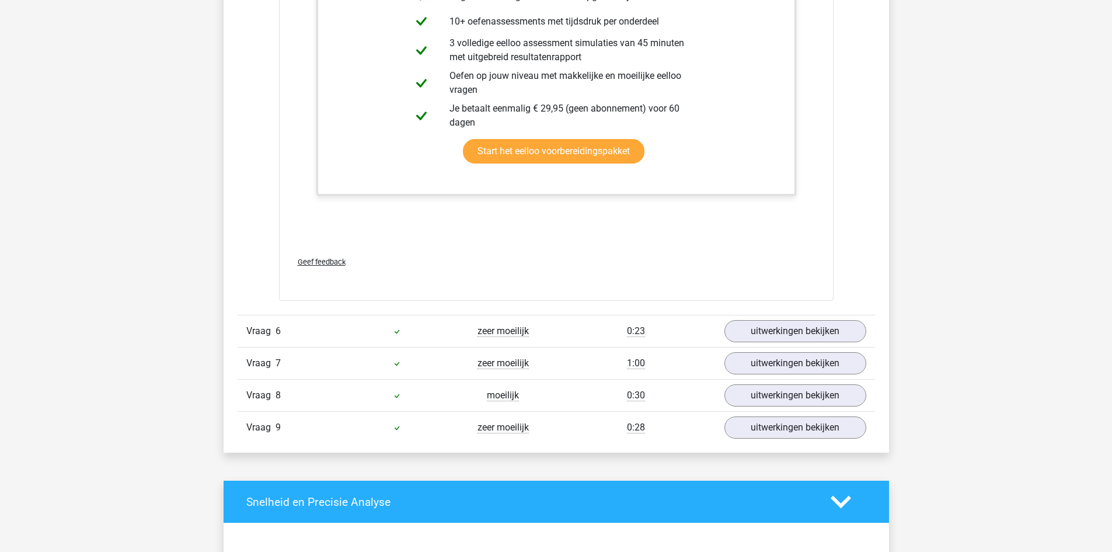
scroll to position [3911, 0]
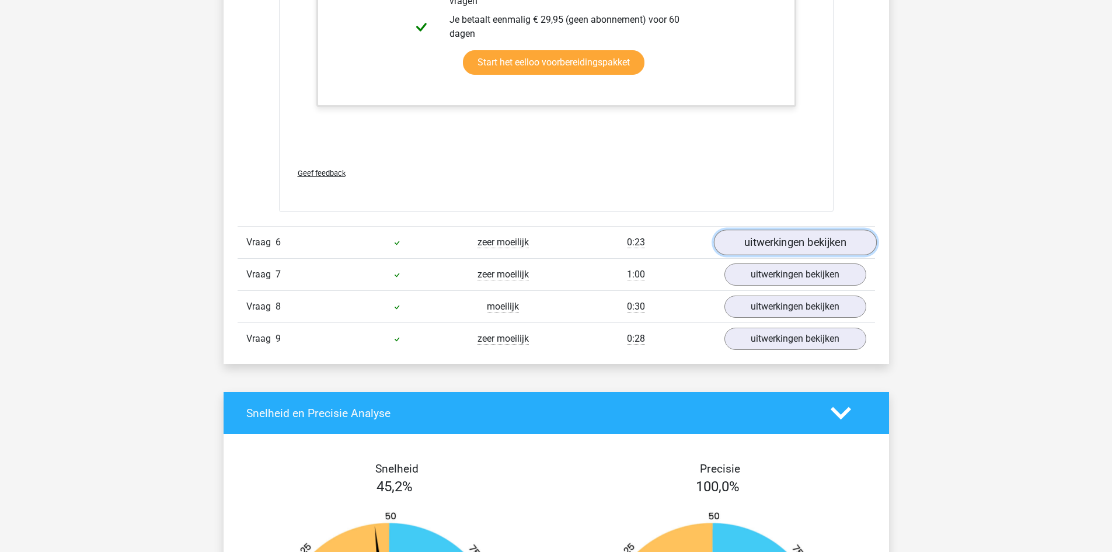
click at [792, 243] on link "uitwerkingen bekijken" at bounding box center [794, 243] width 163 height 26
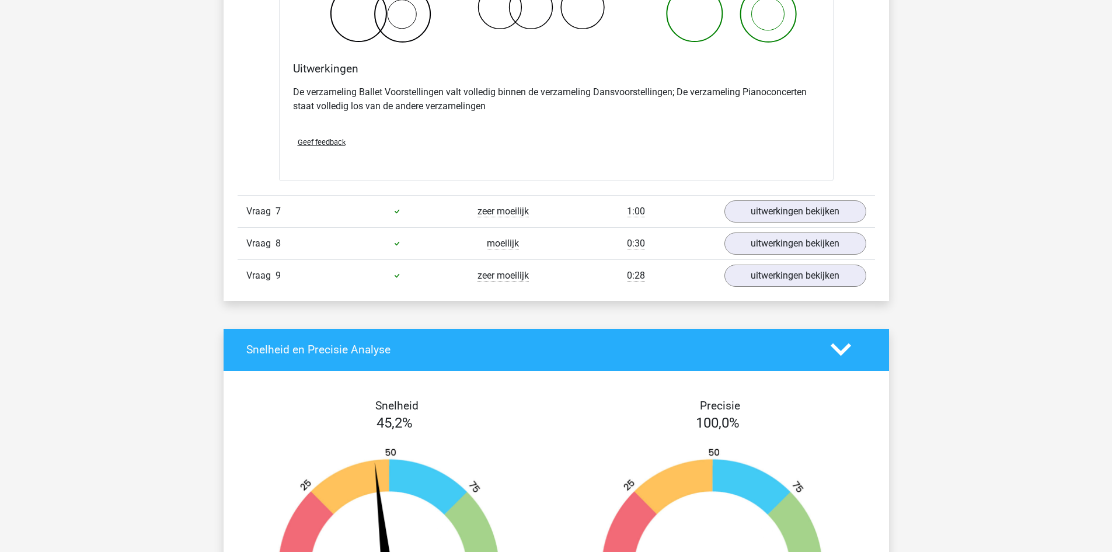
scroll to position [4495, 0]
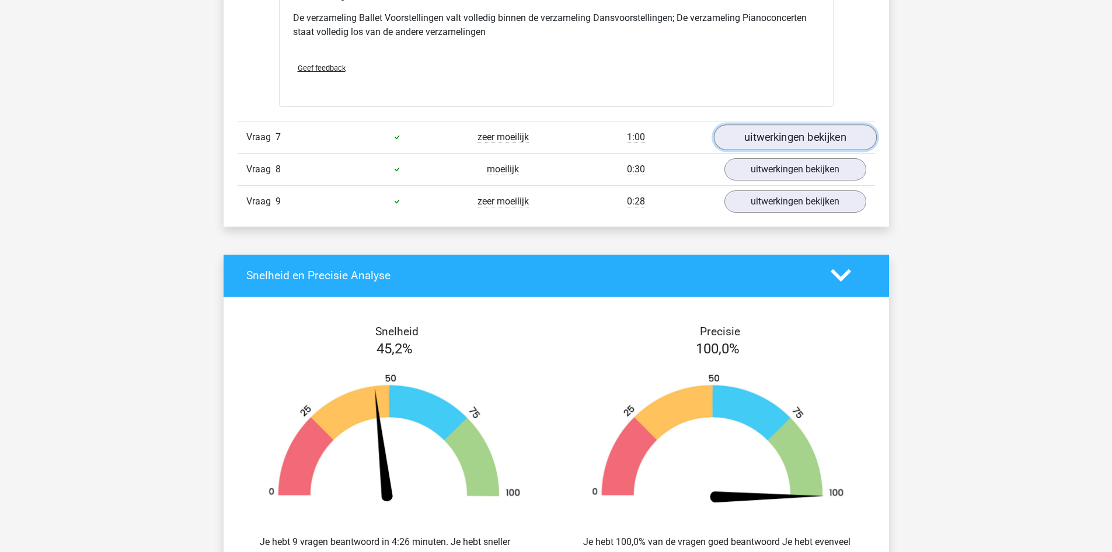
click at [794, 140] on link "uitwerkingen bekijken" at bounding box center [794, 137] width 163 height 26
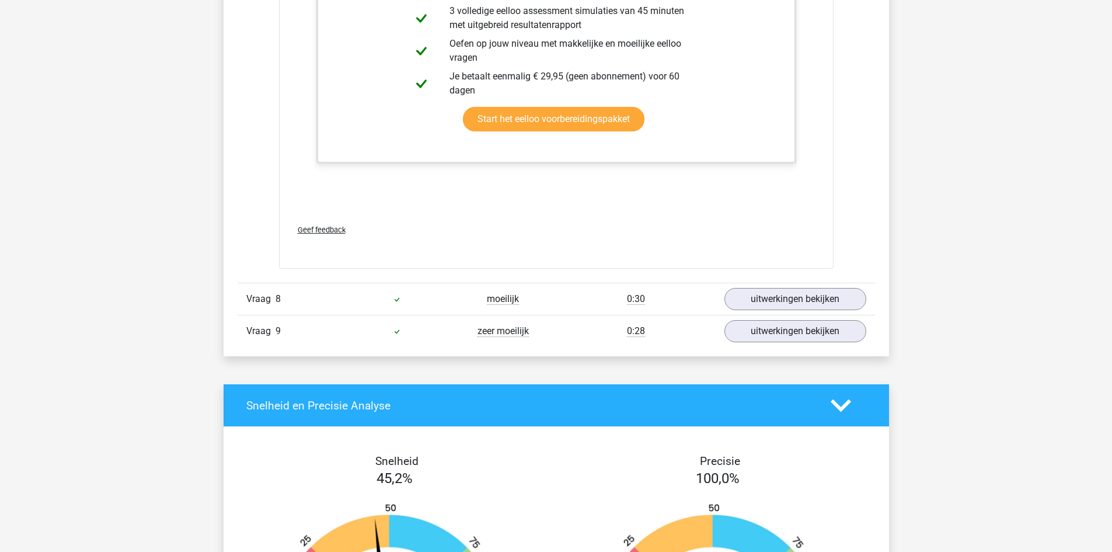
scroll to position [5137, 0]
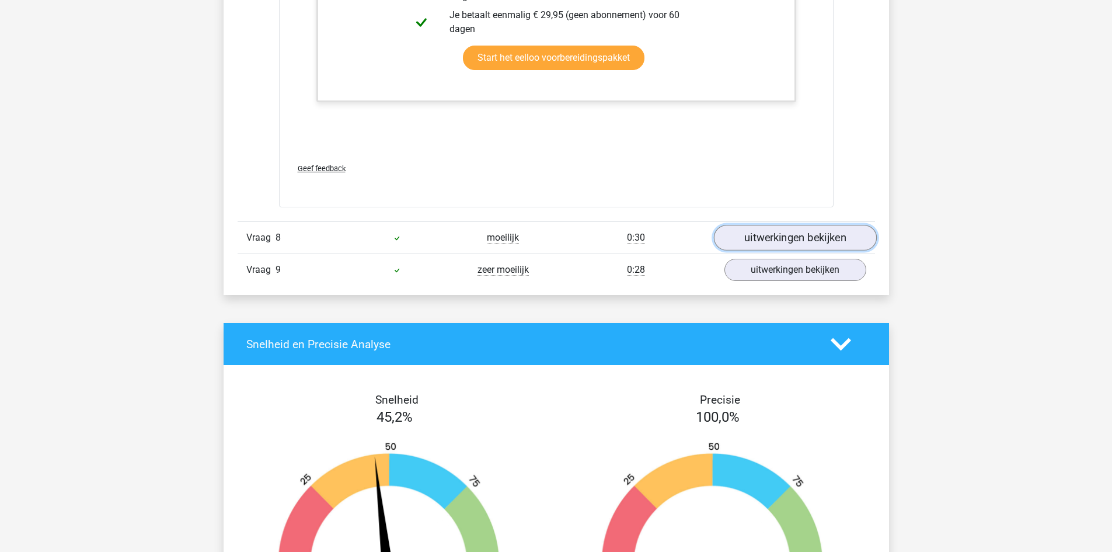
click at [787, 248] on link "uitwerkingen bekijken" at bounding box center [794, 238] width 163 height 26
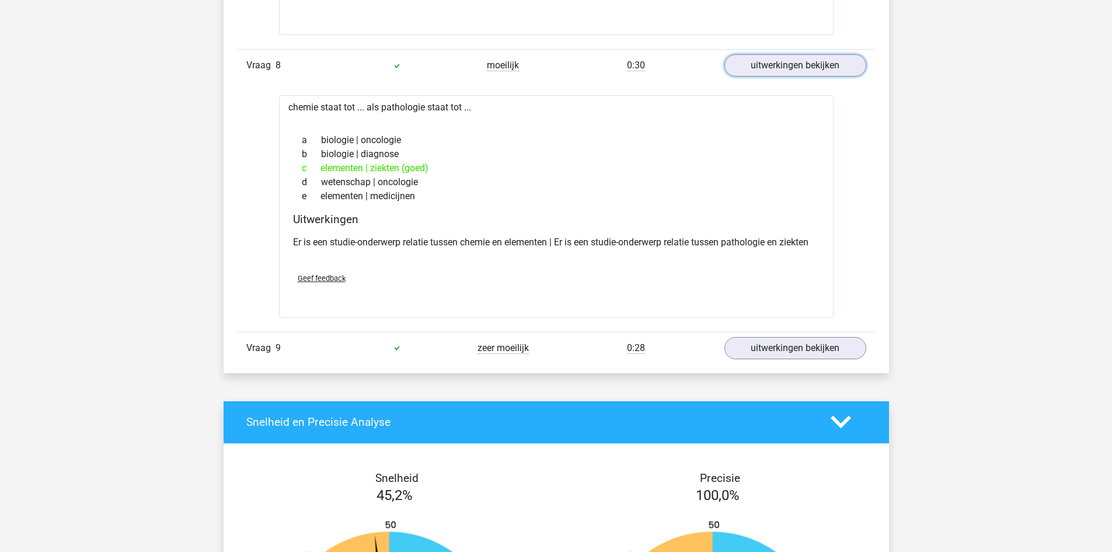
scroll to position [5312, 0]
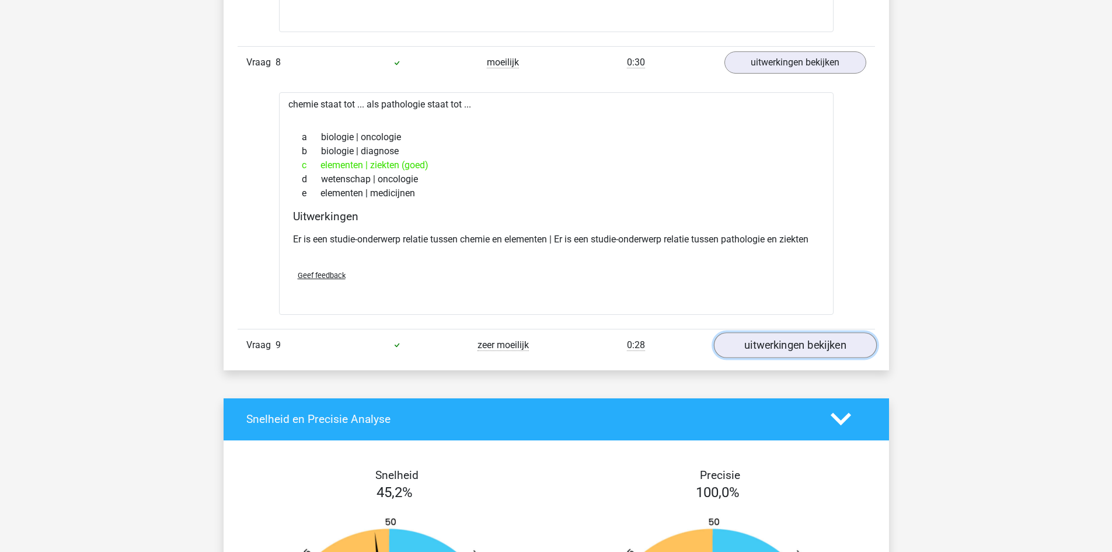
click at [792, 348] on link "uitwerkingen bekijken" at bounding box center [794, 345] width 163 height 26
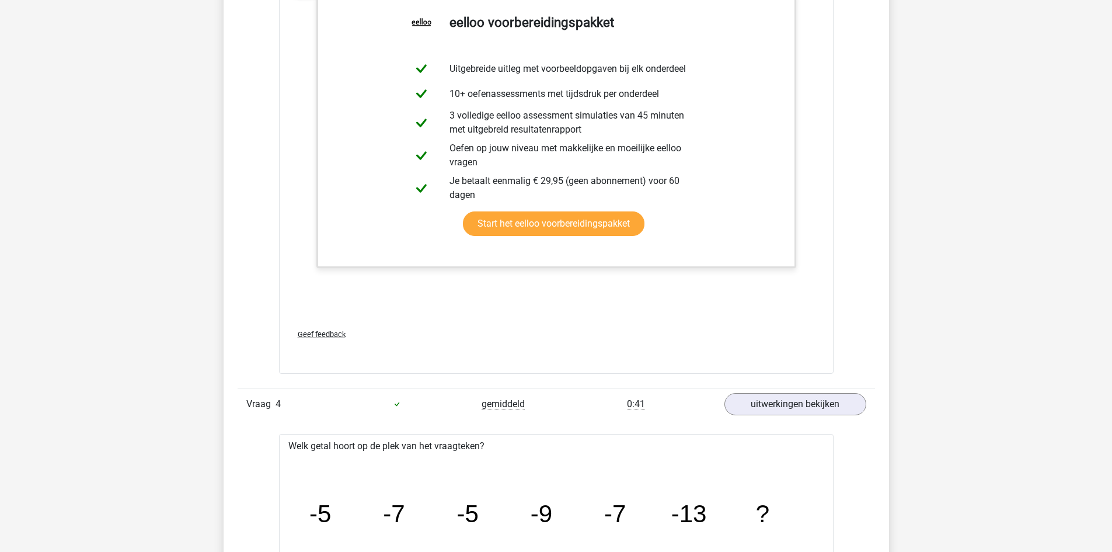
scroll to position [2568, 0]
